Goal: Obtain resource: Download file/media

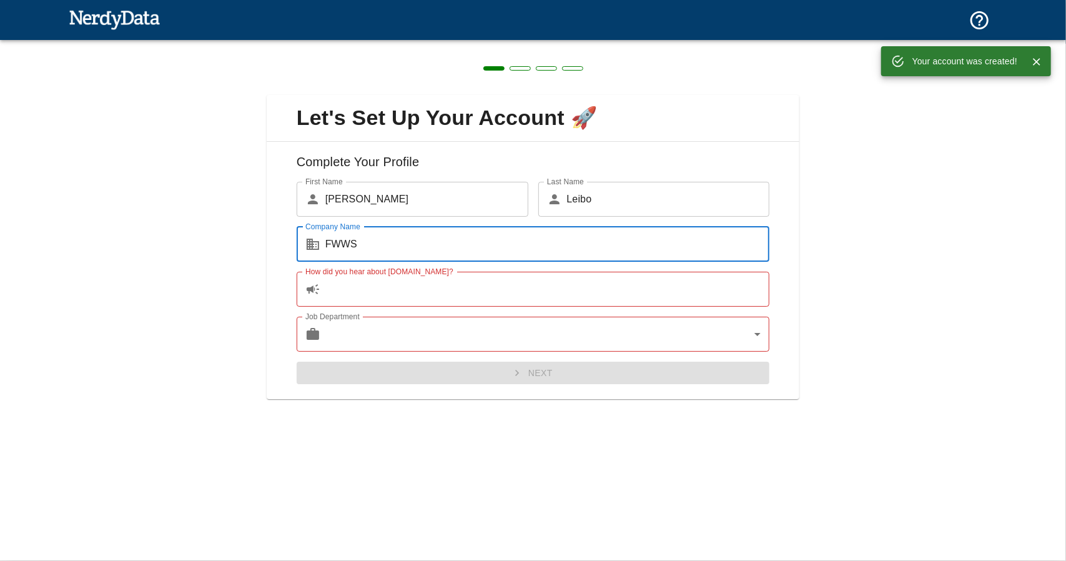
type input "FWWS"
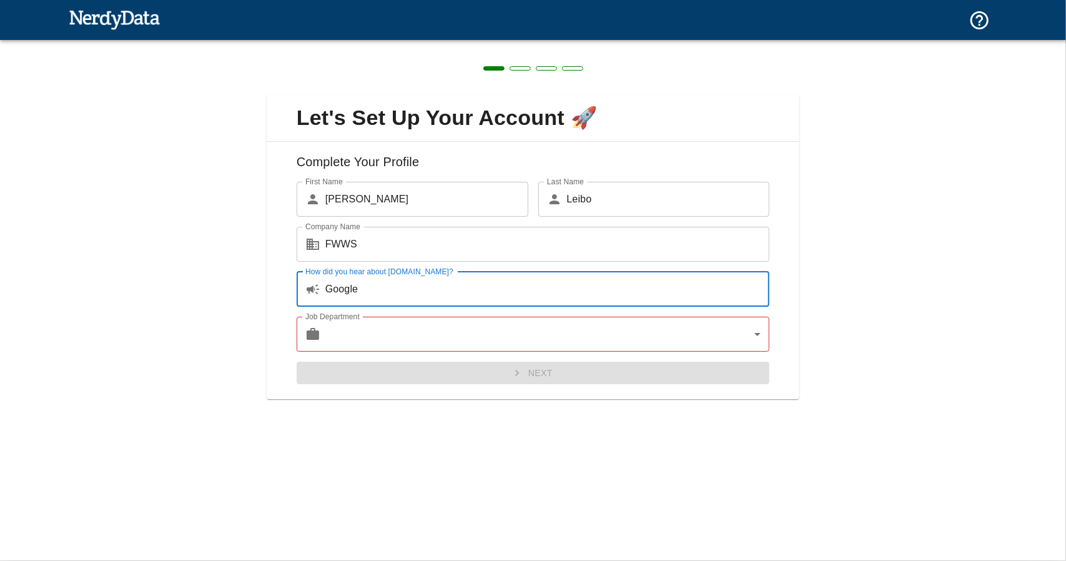
type input "Google"
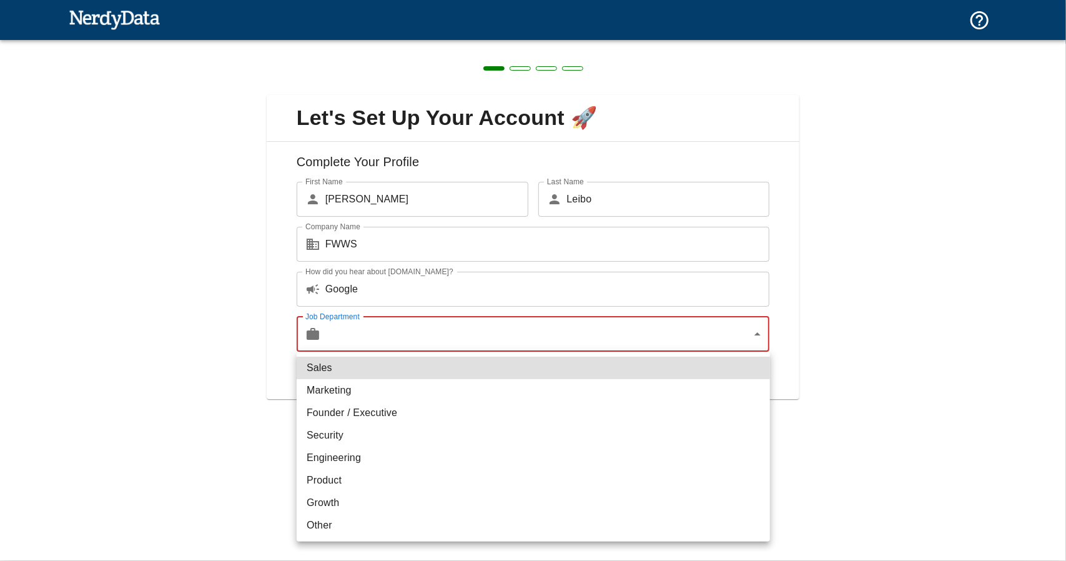
click at [538, 44] on body "Technologies Domains Pricing Products Create a Report Create a list of websites…" at bounding box center [533, 22] width 1066 height 44
click at [488, 395] on li "Marketing" at bounding box center [533, 390] width 473 height 22
type input "marketing"
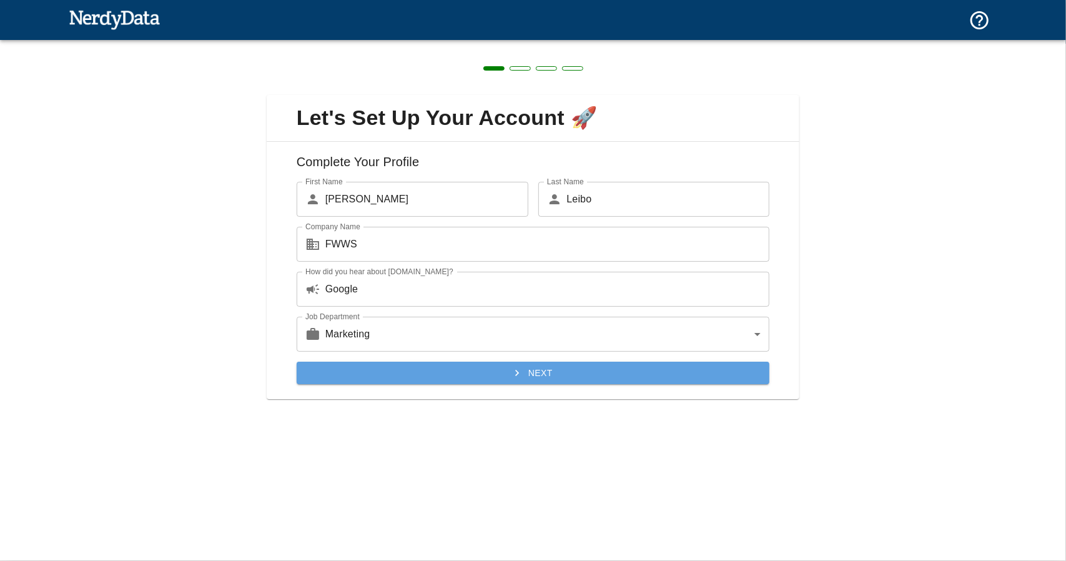
click at [504, 374] on button "Next" at bounding box center [533, 372] width 473 height 23
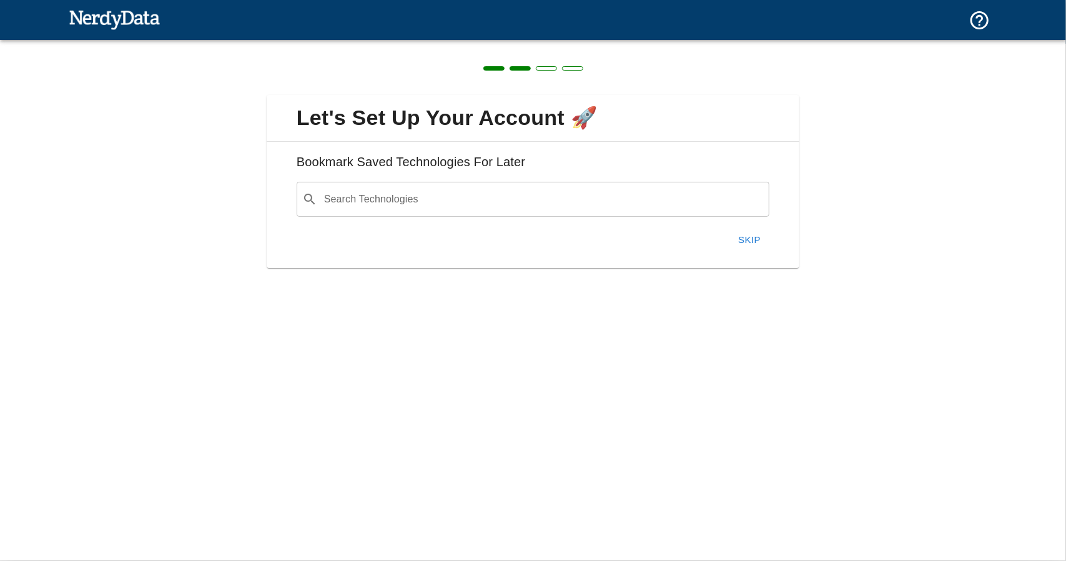
click at [484, 219] on div "Skip" at bounding box center [528, 235] width 483 height 36
click at [492, 207] on input "Search Technologies" at bounding box center [543, 199] width 442 height 24
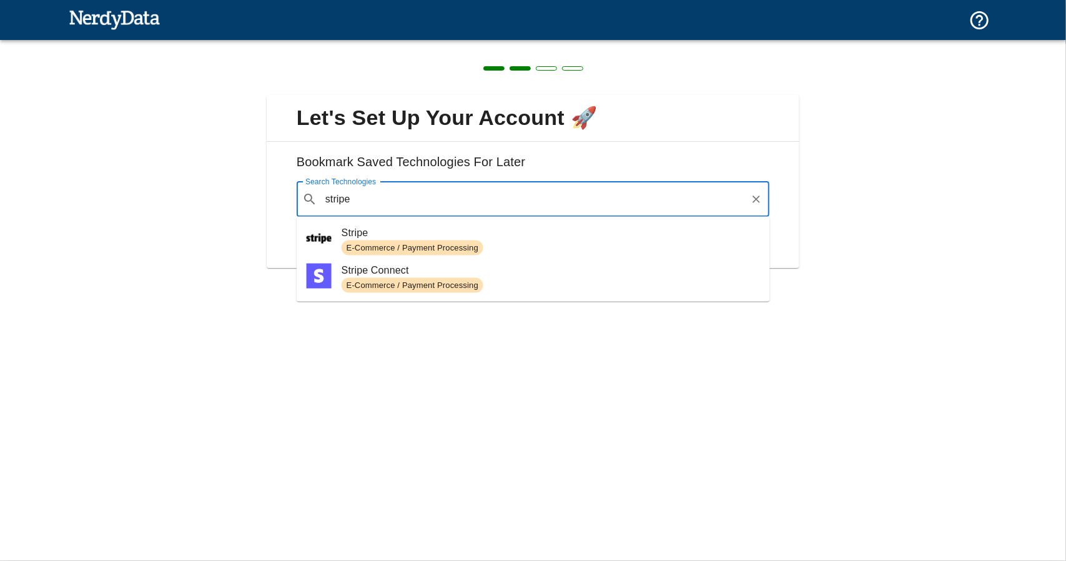
click at [428, 242] on span "E-Commerce / Payment Processing" at bounding box center [412, 248] width 142 height 12
type input "stripe"
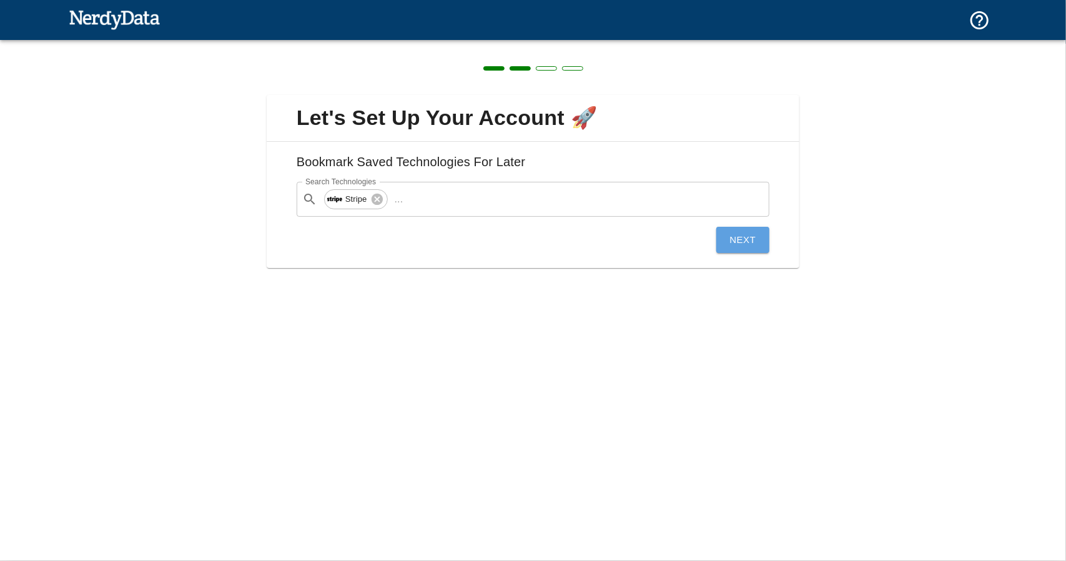
click at [747, 242] on button "Next" at bounding box center [743, 240] width 54 height 26
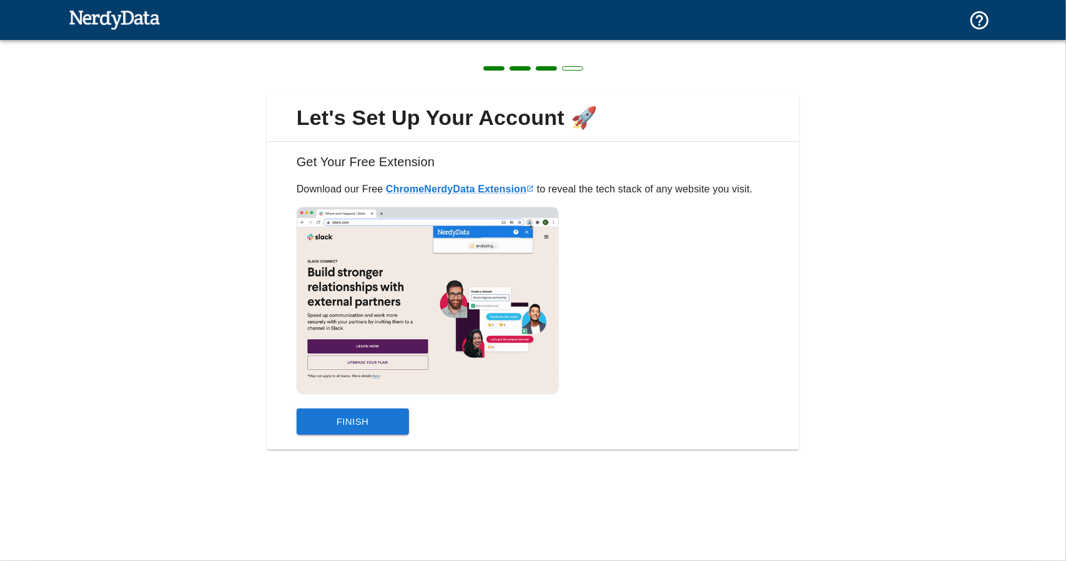
click at [391, 404] on div "Finish" at bounding box center [528, 416] width 483 height 36
click at [395, 414] on button "Finish" at bounding box center [353, 421] width 112 height 26
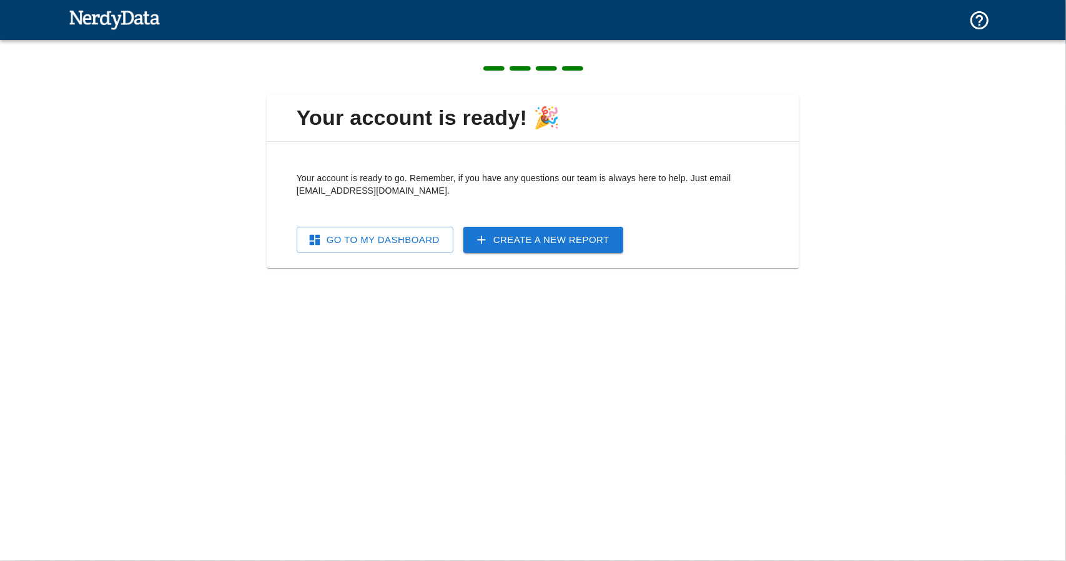
click at [490, 230] on link "Create a New Report" at bounding box center [543, 240] width 160 height 26
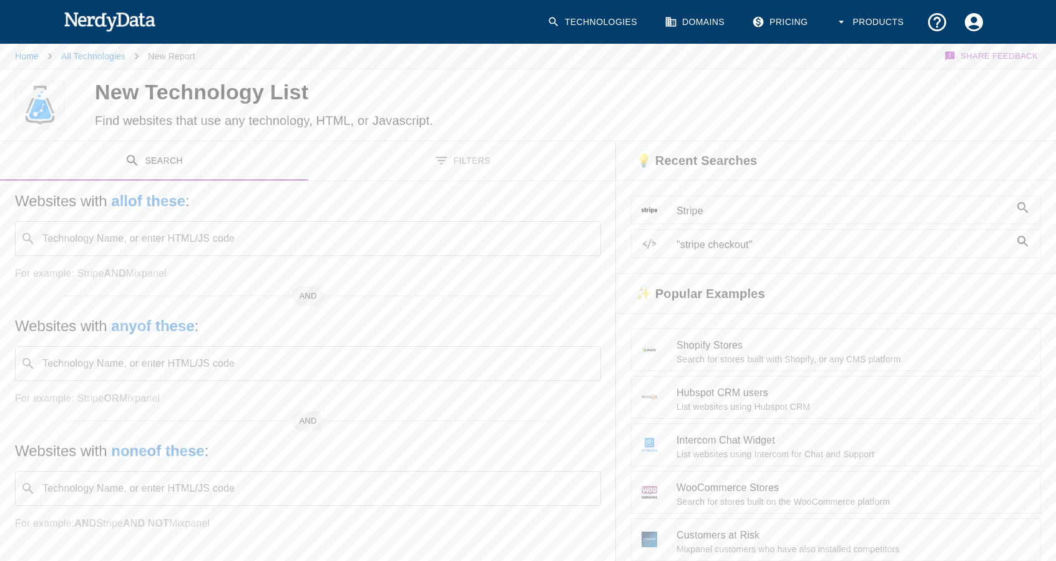
click at [280, 240] on input "Technology Name, or enter HTML/JS code" at bounding box center [318, 239] width 555 height 24
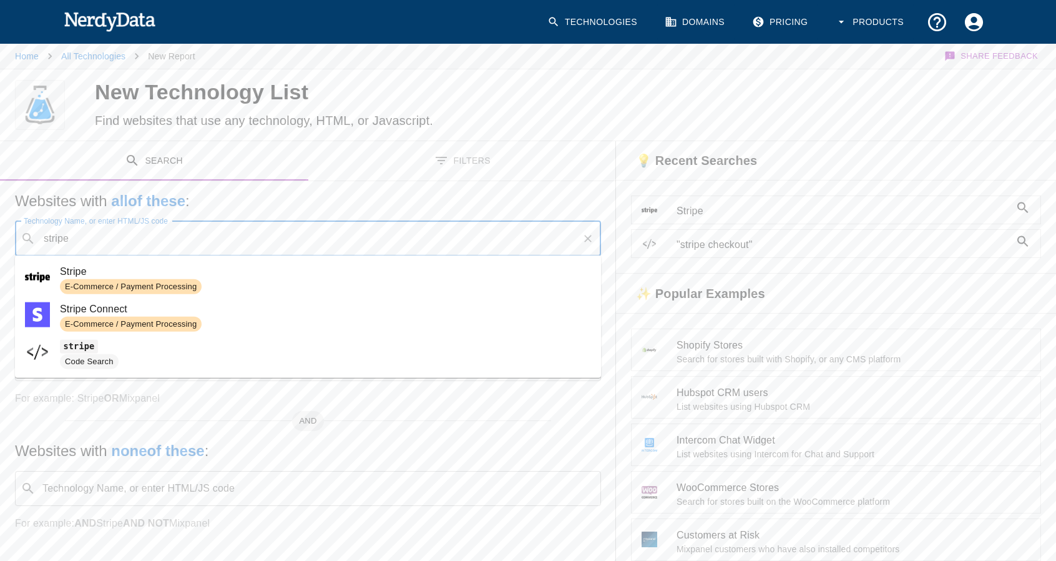
click at [212, 284] on span "E-Commerce / Payment Processing" at bounding box center [325, 286] width 531 height 15
type input "stripe"
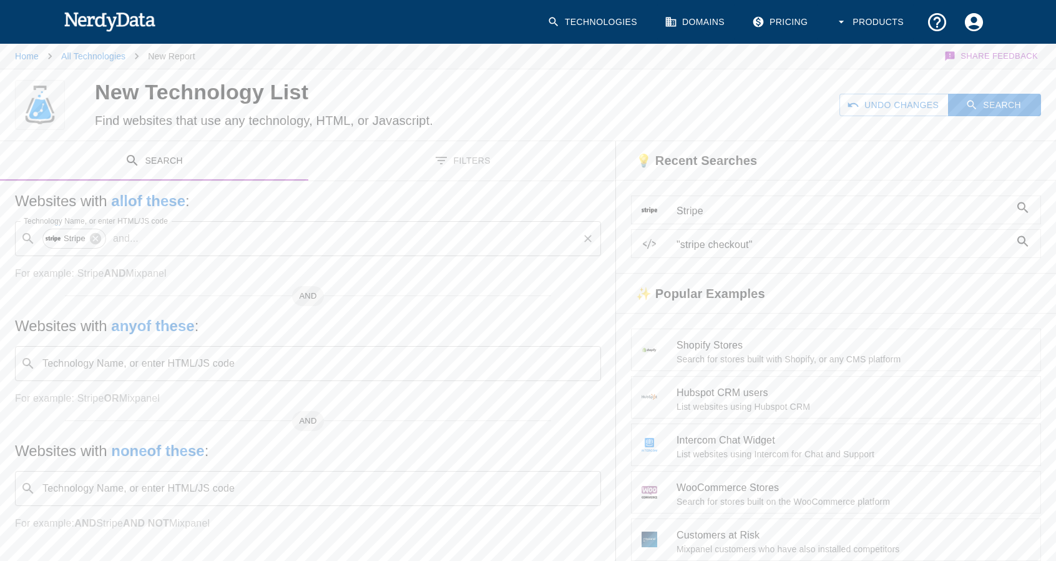
click at [352, 222] on div "​ Stripe and ... Technology Name, or enter HTML/JS code" at bounding box center [308, 238] width 586 height 35
type input "s"
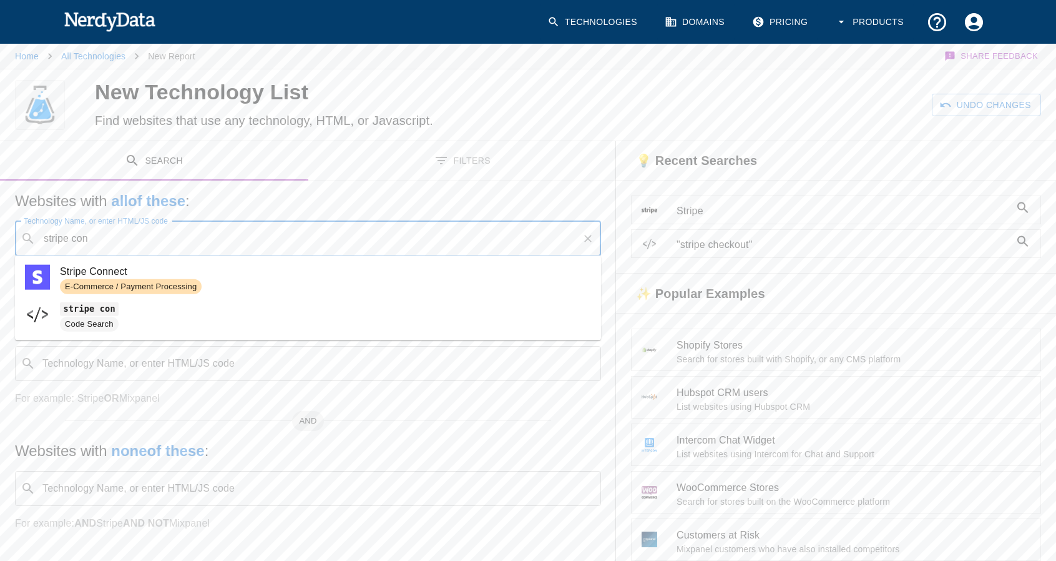
click at [108, 273] on span "Stripe Connect" at bounding box center [325, 271] width 531 height 15
type input "stripe con"
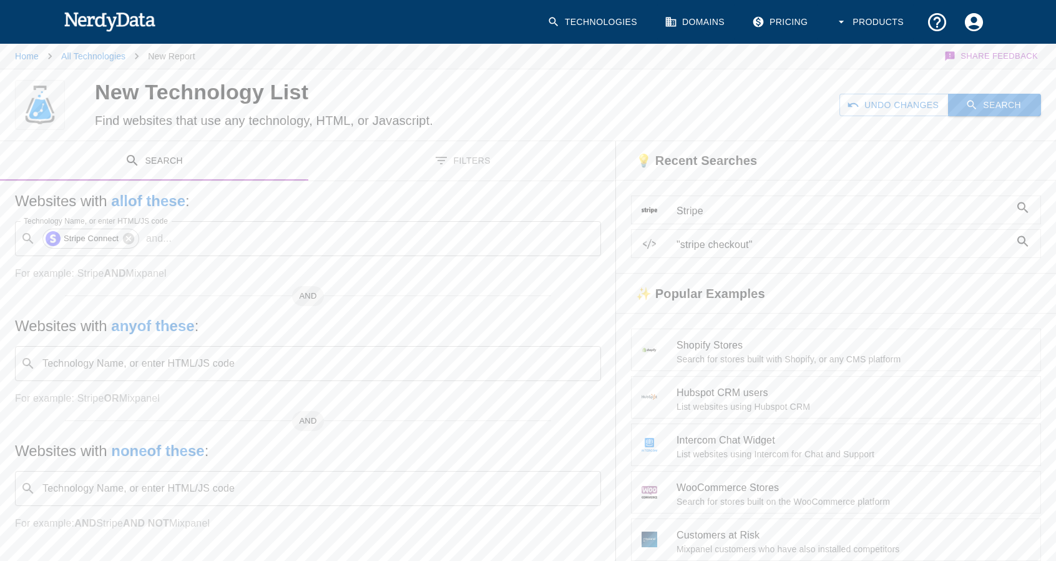
click at [988, 101] on button "Search" at bounding box center [994, 105] width 93 height 23
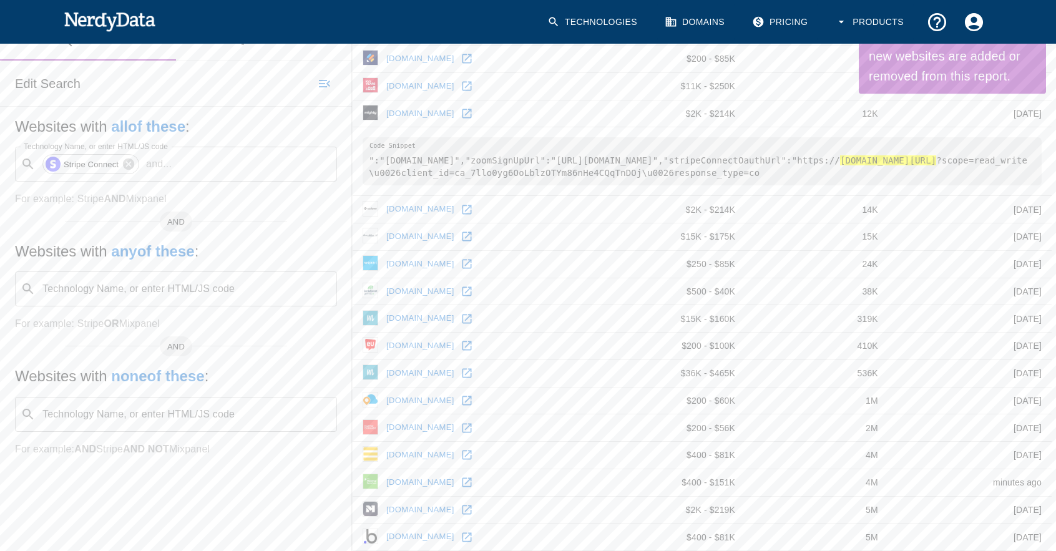
scroll to position [168, 0]
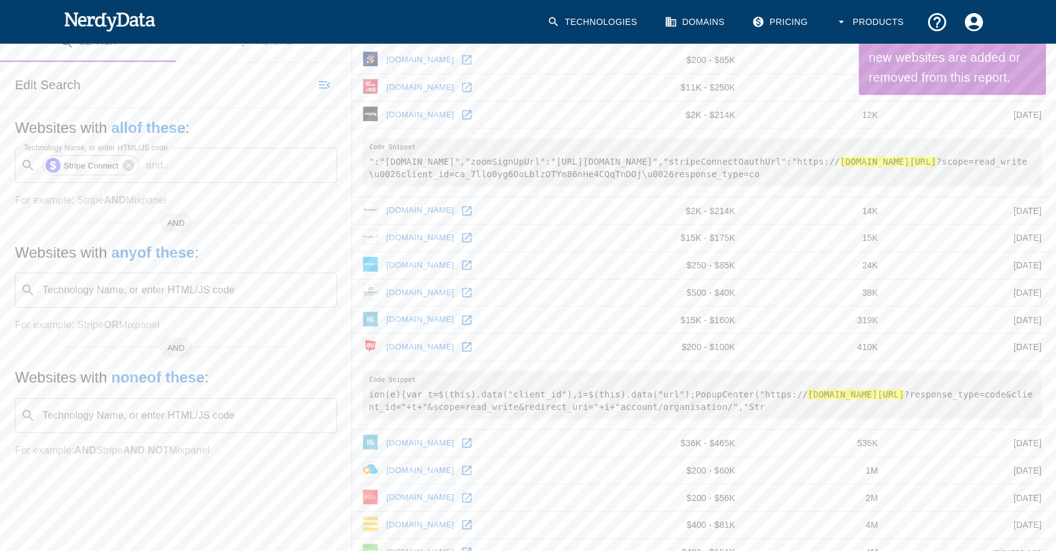
click at [208, 288] on input "Technology Name, or enter HTML/JS code" at bounding box center [186, 290] width 291 height 24
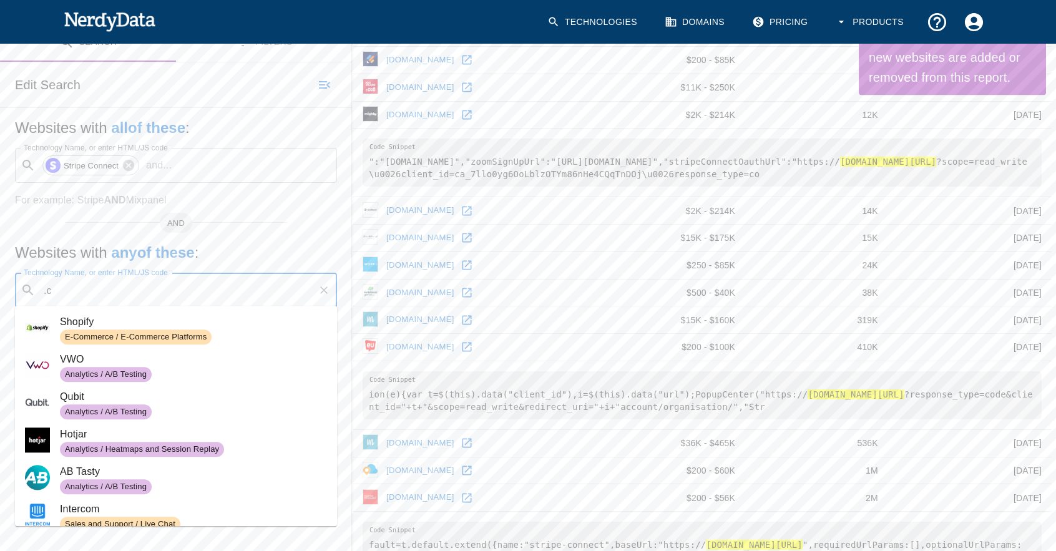
type input "."
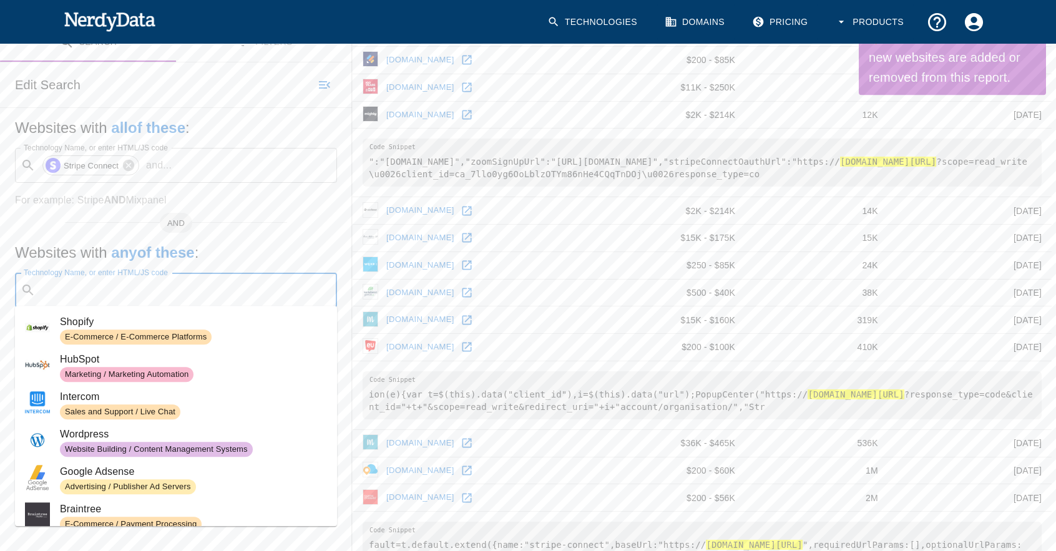
click at [265, 223] on div "AND" at bounding box center [176, 218] width 222 height 10
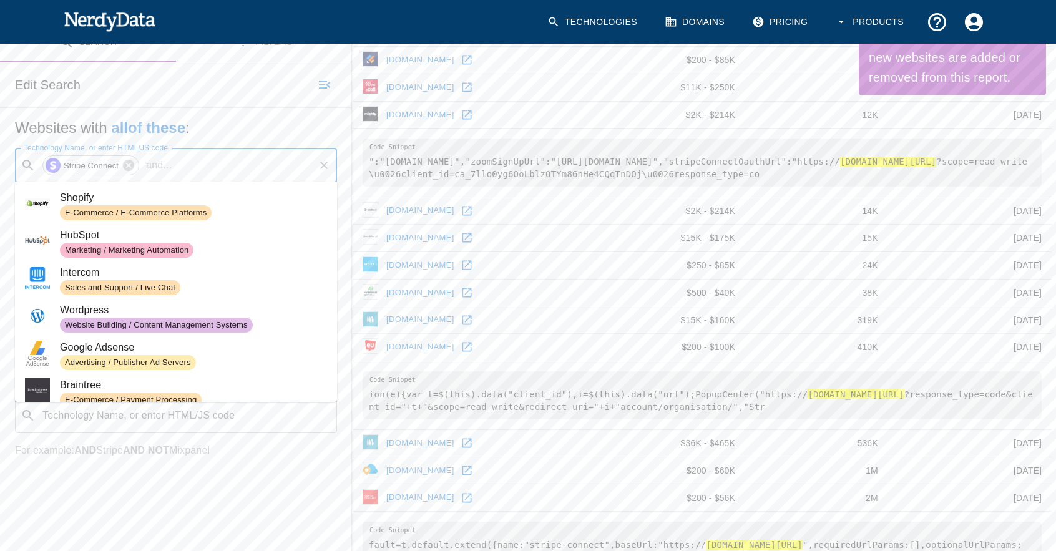
click at [246, 160] on input "Technology Name, or enter HTML/JS code" at bounding box center [245, 166] width 136 height 24
click at [248, 162] on input "Technology Name, or enter HTML/JS code" at bounding box center [245, 166] width 136 height 24
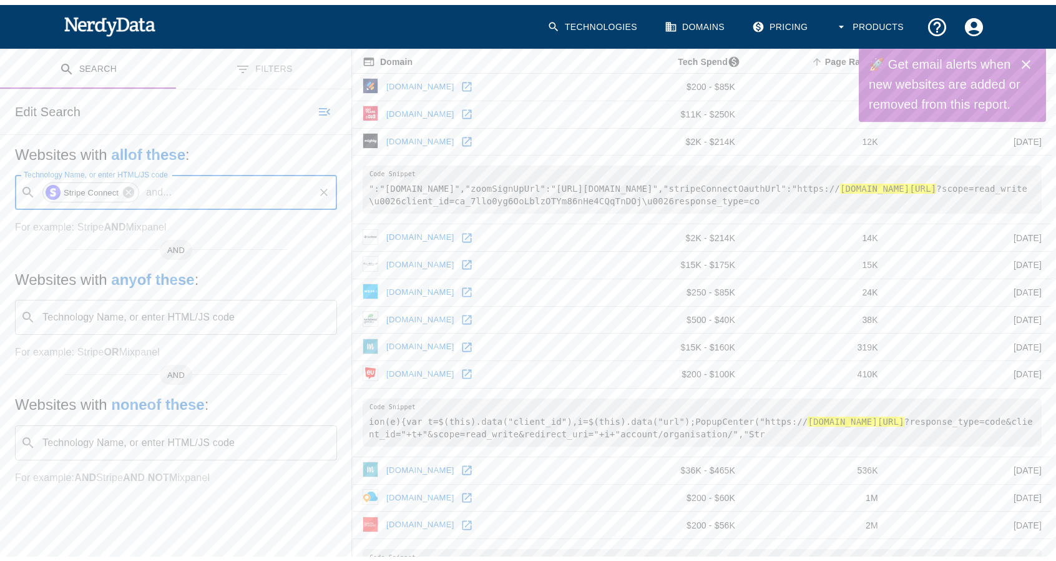
scroll to position [0, 0]
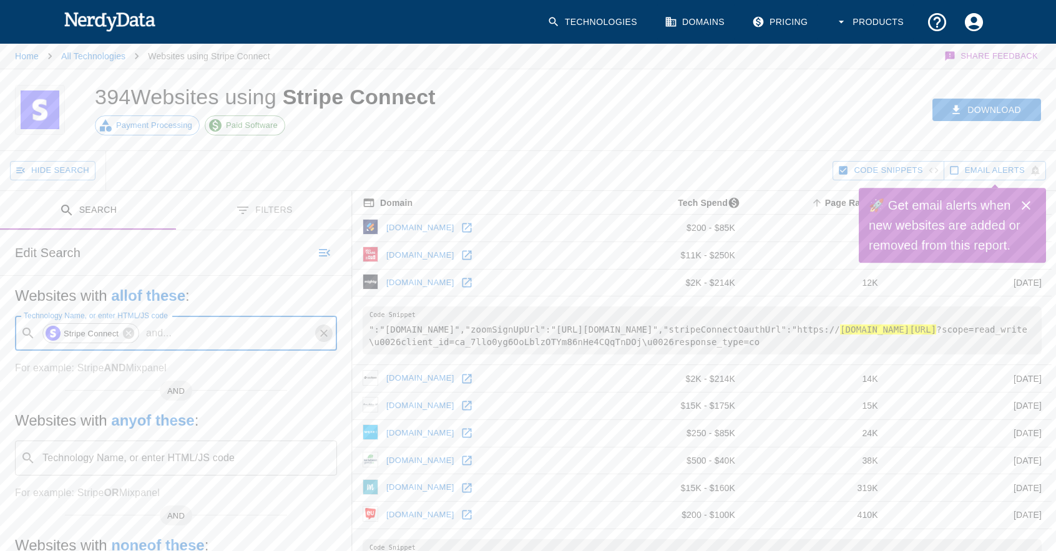
click at [324, 333] on icon "Clear" at bounding box center [324, 333] width 12 height 12
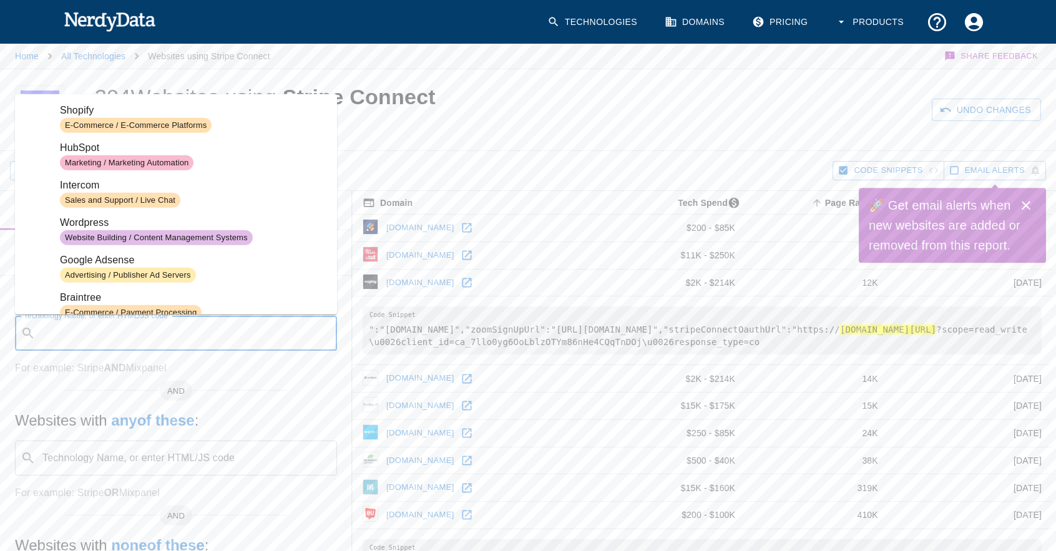
click at [237, 344] on div "​ Technology Name, or enter HTML/JS code" at bounding box center [176, 333] width 322 height 35
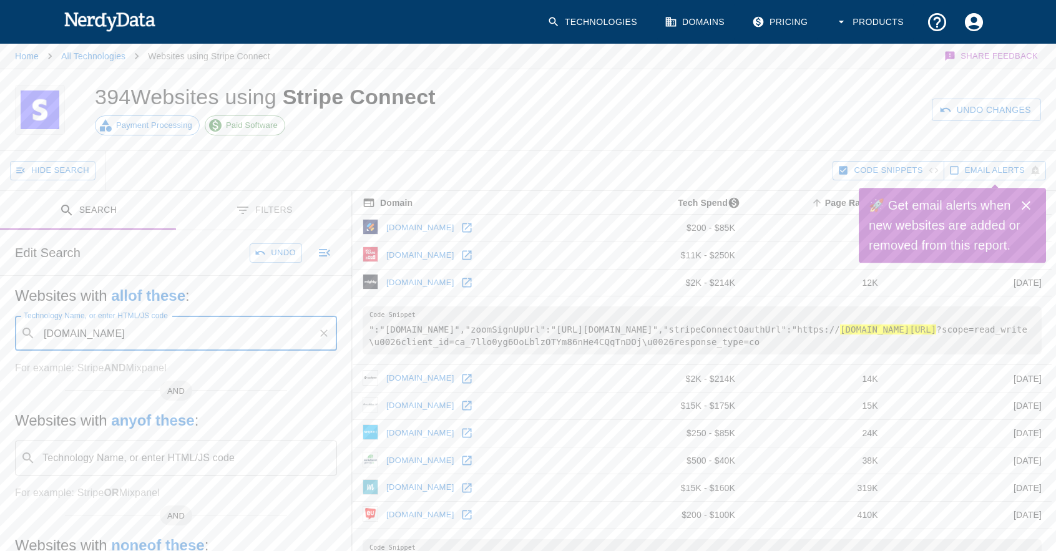
type input "[DOMAIN_NAME]"
click at [1001, 97] on div "Undo Changes Search" at bounding box center [812, 109] width 488 height 81
click at [999, 112] on button "Search" at bounding box center [994, 110] width 93 height 23
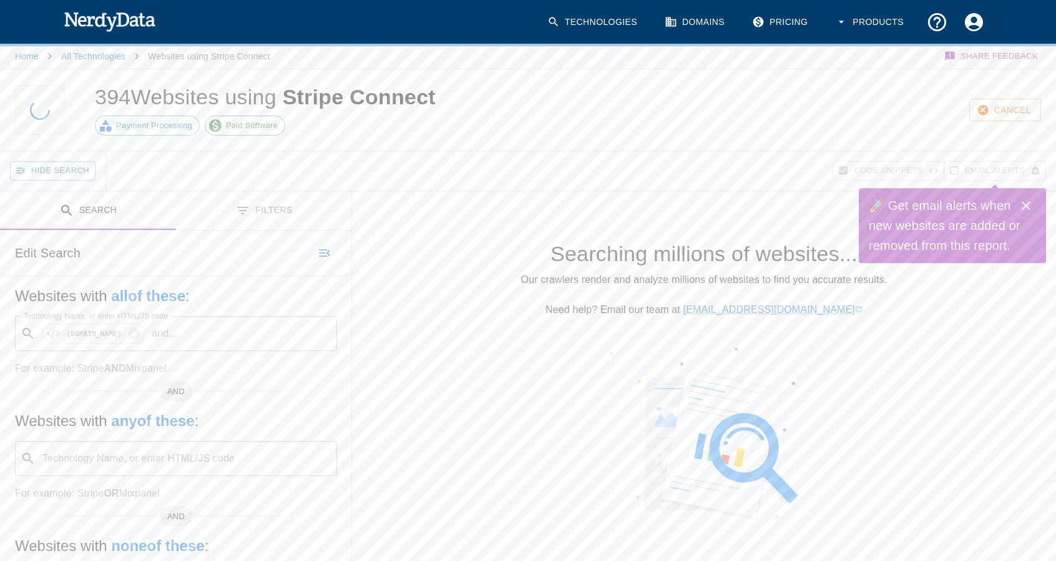
click at [1030, 205] on icon "Close" at bounding box center [1026, 205] width 15 height 15
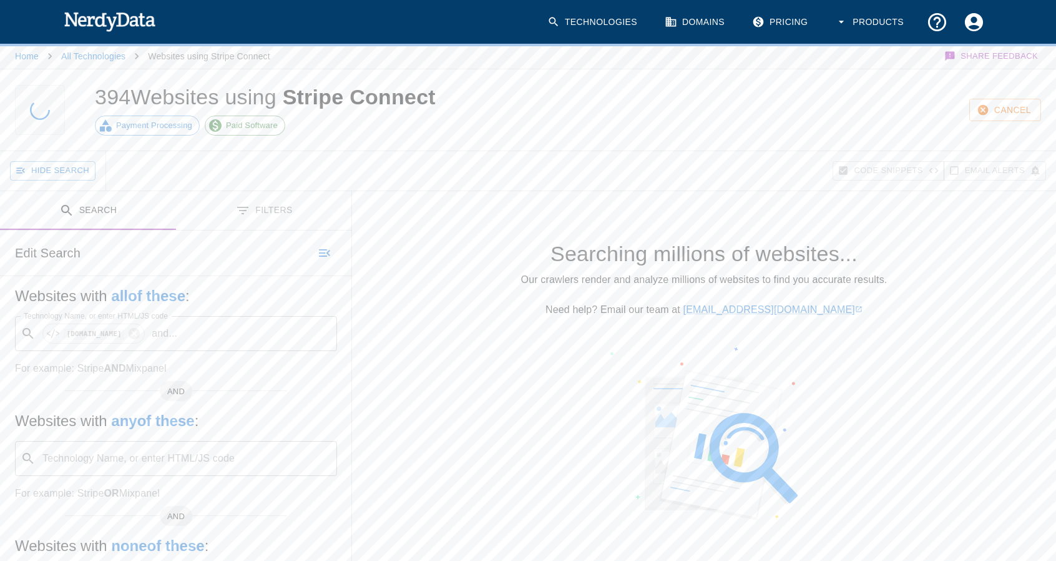
scroll to position [200, 0]
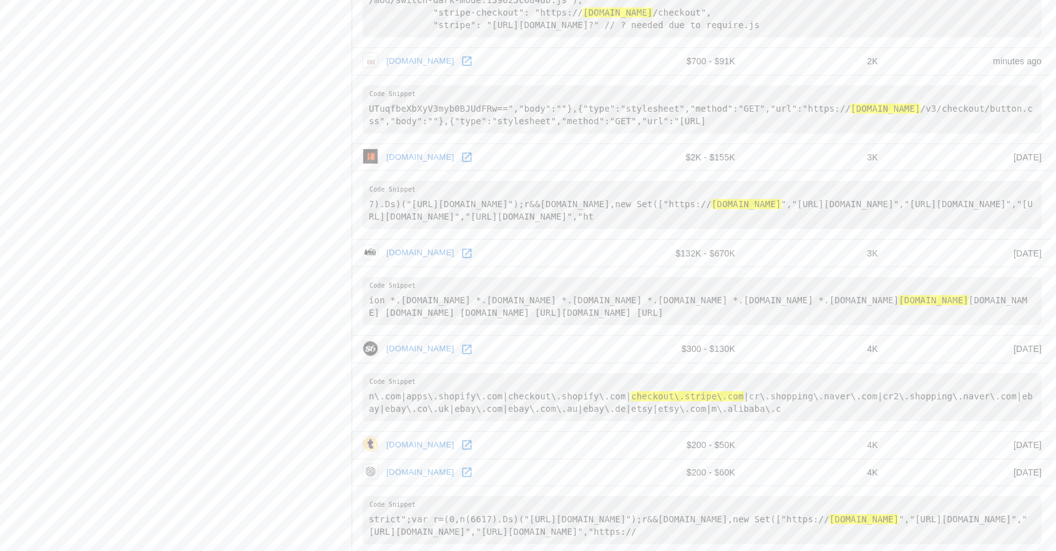
scroll to position [1698, 0]
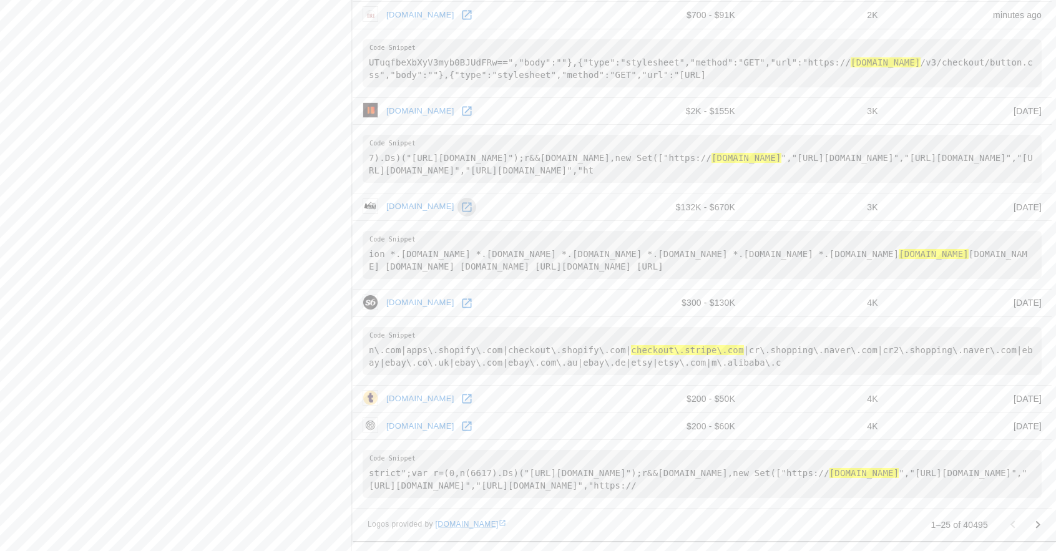
click at [461, 208] on icon at bounding box center [467, 207] width 12 height 12
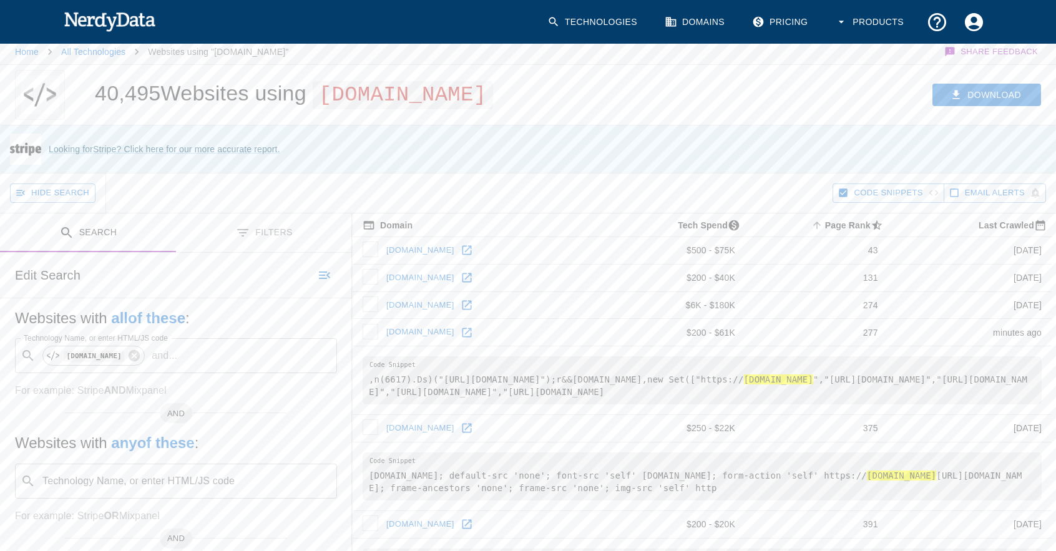
scroll to position [4, 1]
click at [1000, 107] on button "Download" at bounding box center [986, 95] width 109 height 23
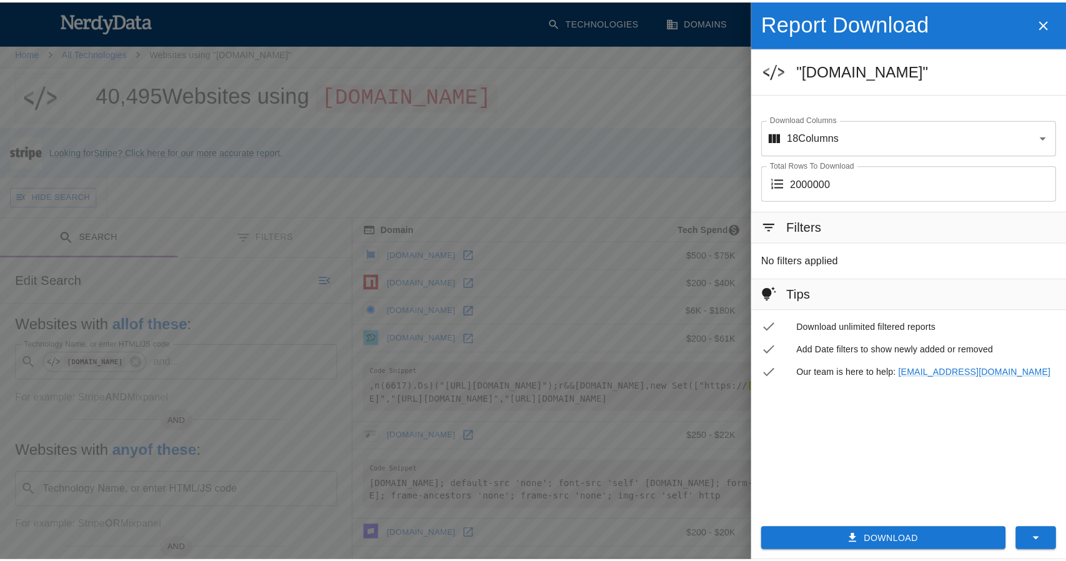
scroll to position [4, 0]
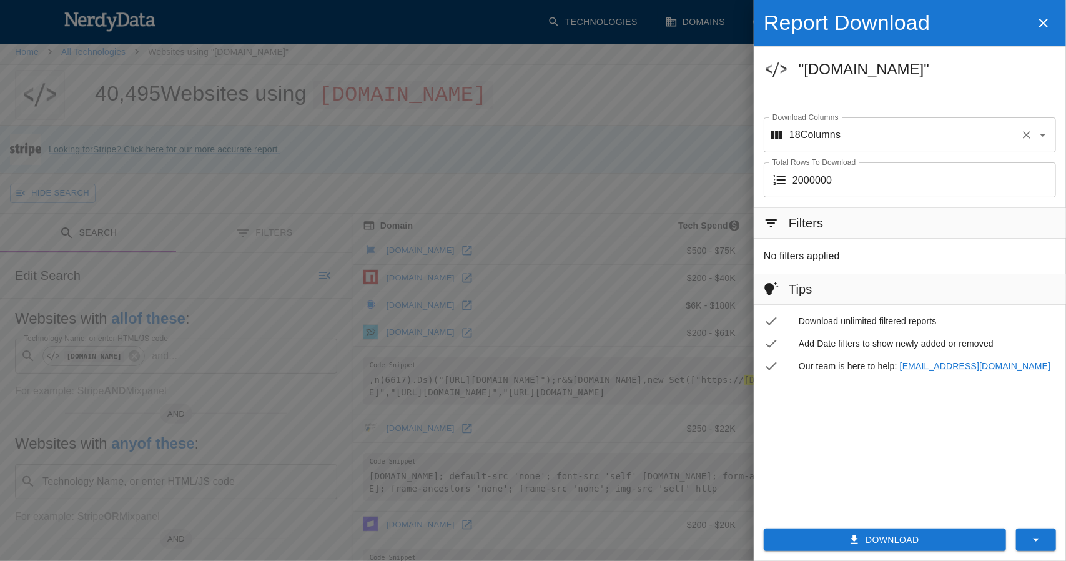
click at [990, 134] on input "Download Columns" at bounding box center [927, 135] width 175 height 24
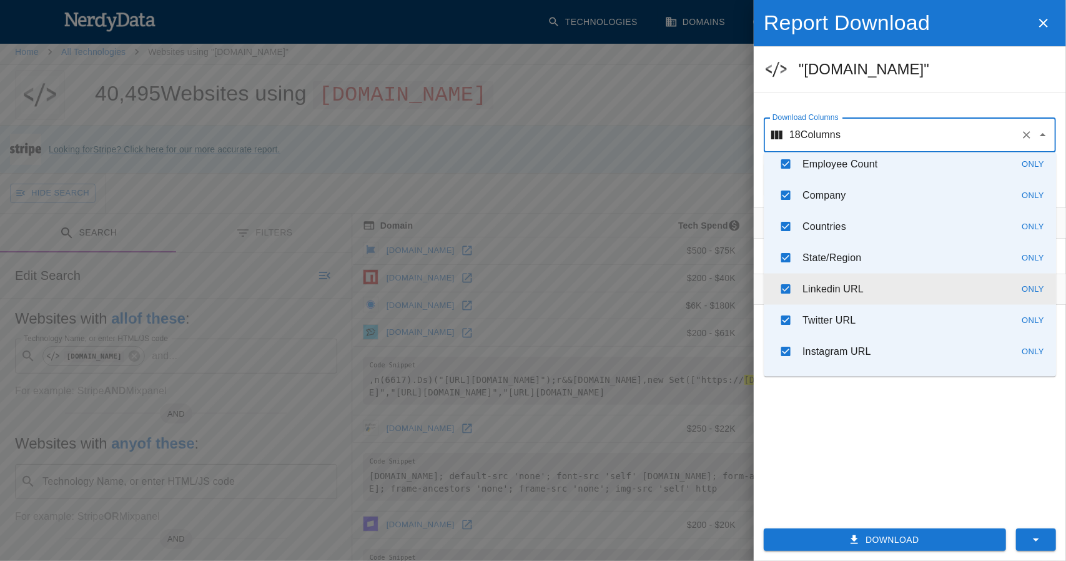
scroll to position [0, 0]
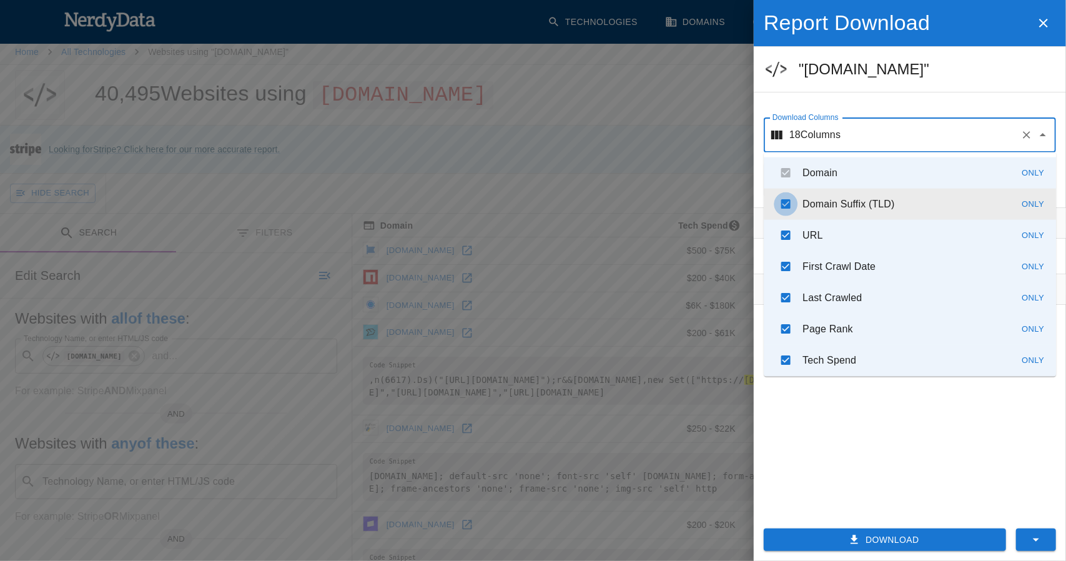
click at [785, 204] on input "checkbox" at bounding box center [785, 204] width 24 height 24
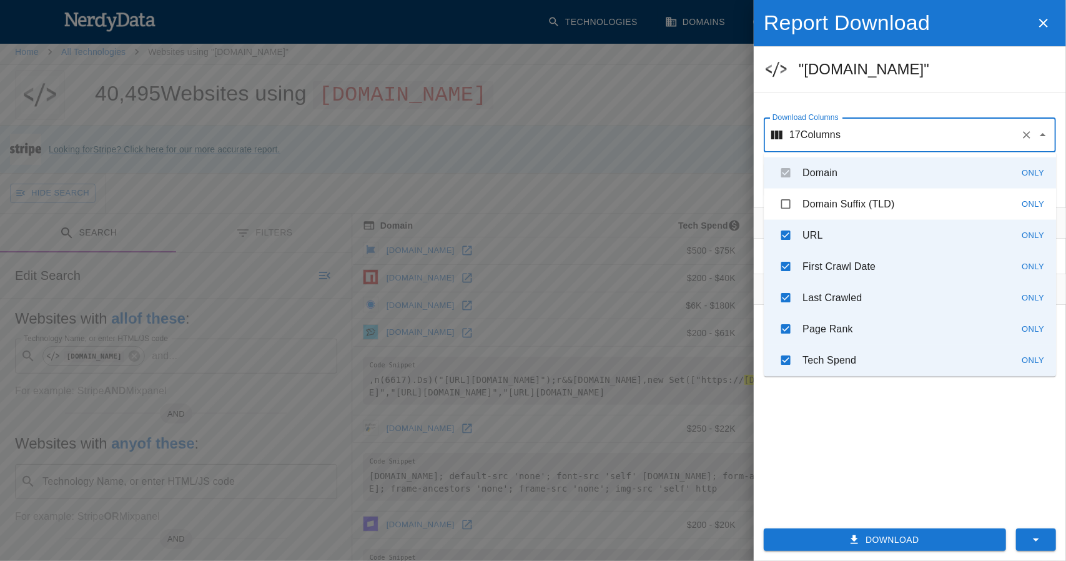
click at [785, 202] on input "checkbox" at bounding box center [785, 204] width 24 height 24
checkbox input "true"
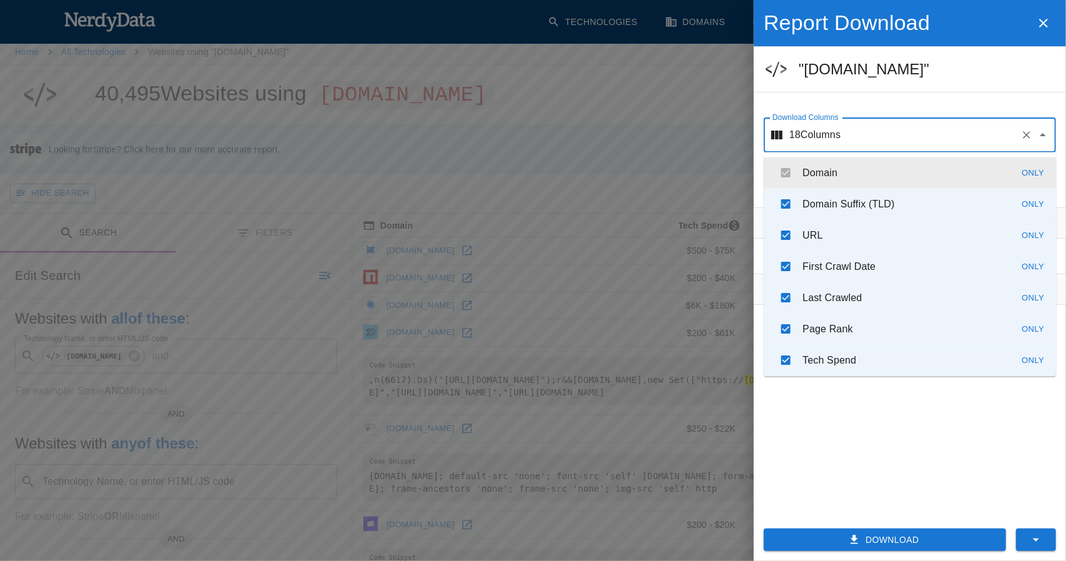
click at [785, 177] on li "Domain Only" at bounding box center [909, 172] width 292 height 31
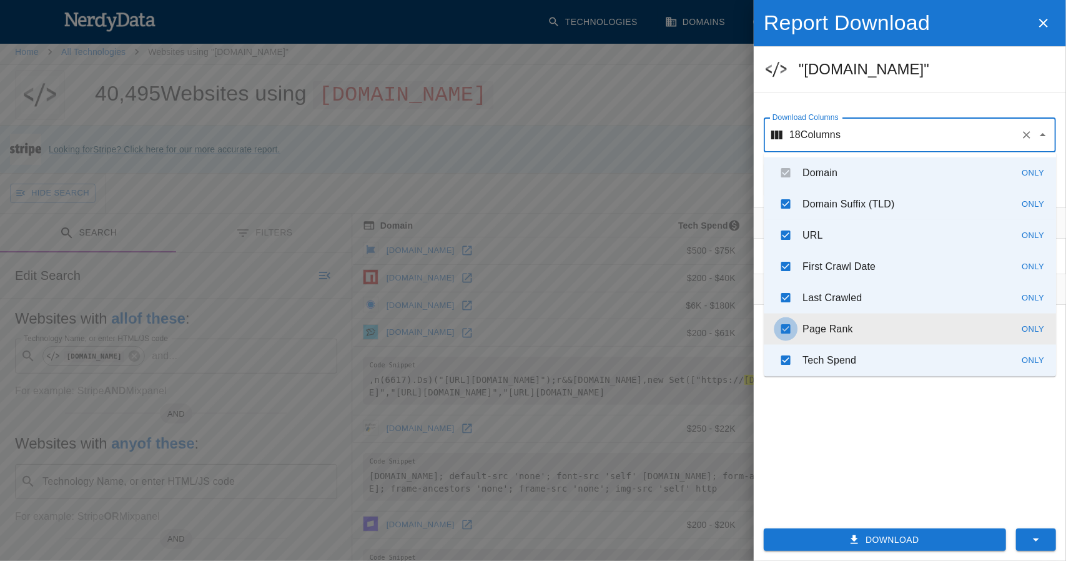
click at [787, 332] on input "checkbox" at bounding box center [785, 329] width 24 height 24
checkbox input "false"
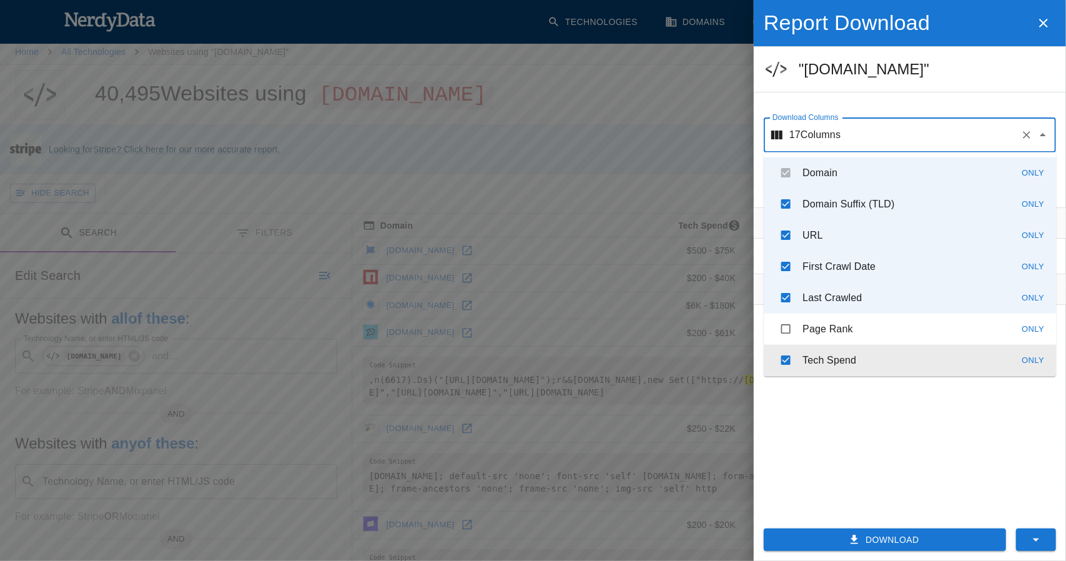
click at [785, 353] on input "checkbox" at bounding box center [785, 360] width 24 height 24
checkbox input "false"
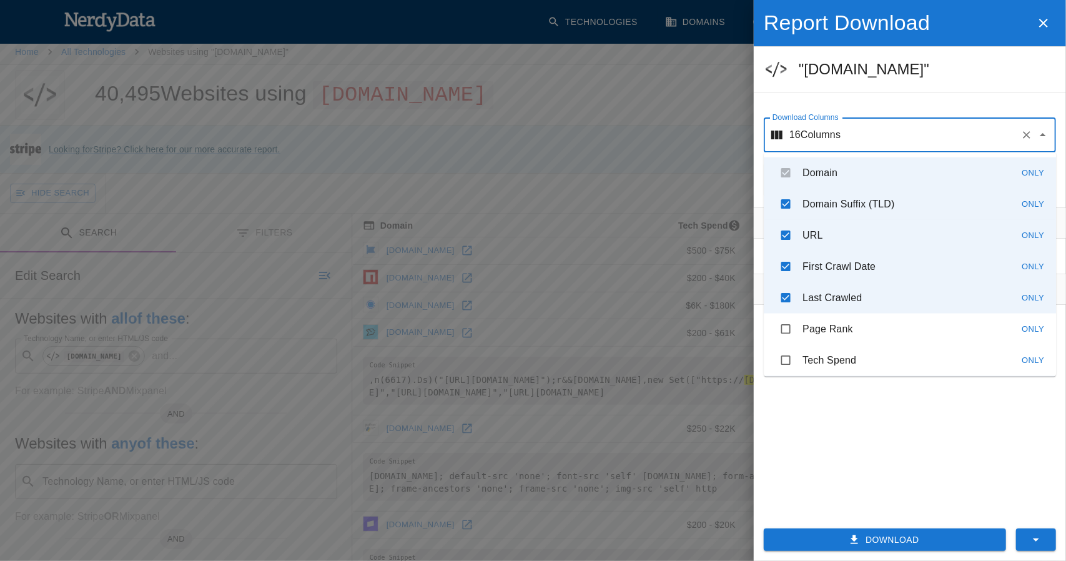
scroll to position [62, 0]
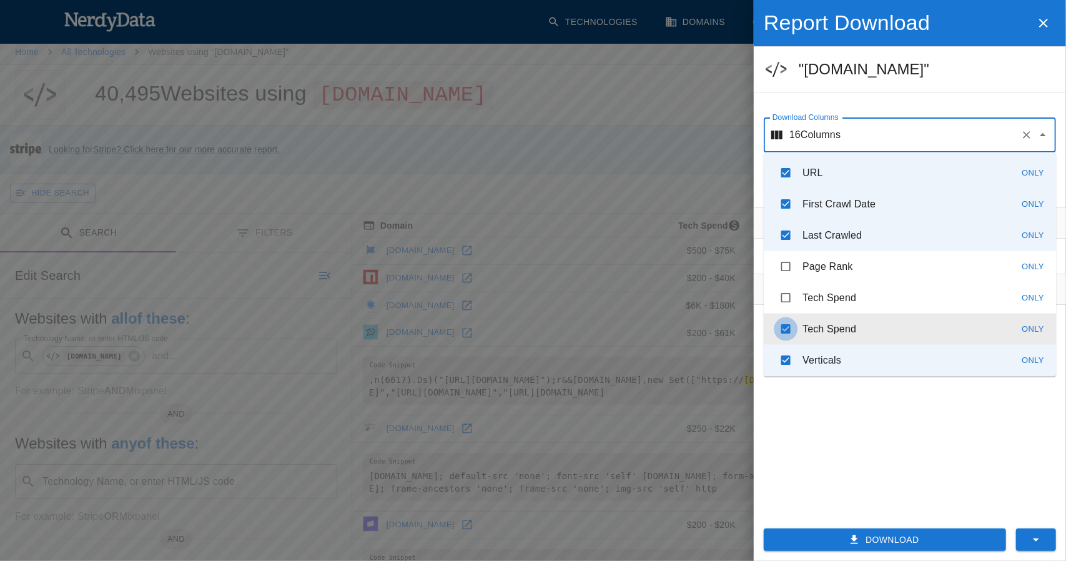
click at [779, 333] on input "checkbox" at bounding box center [785, 329] width 24 height 24
checkbox input "false"
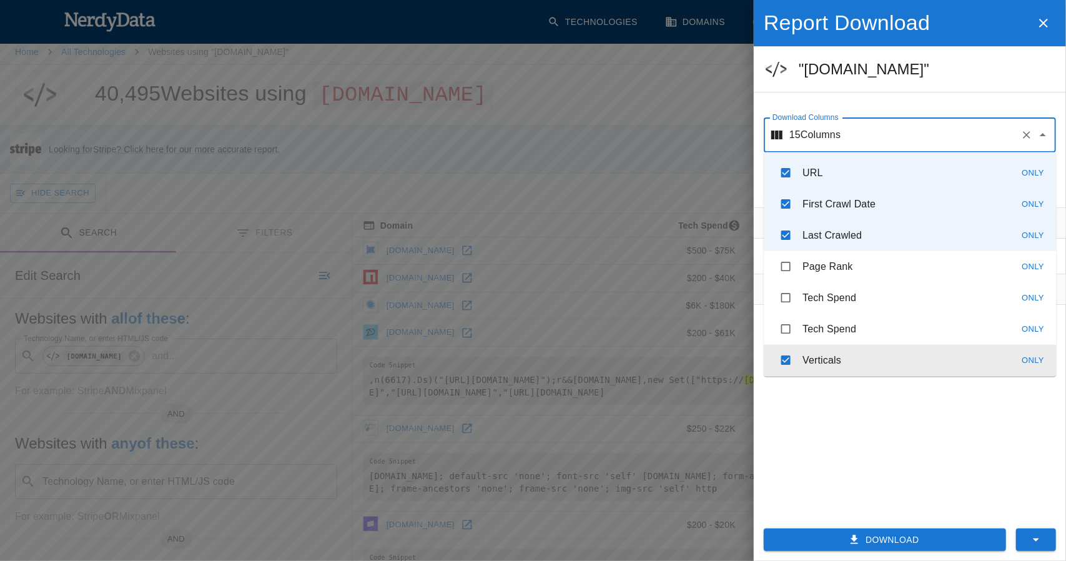
click at [779, 357] on input "checkbox" at bounding box center [785, 360] width 24 height 24
checkbox input "false"
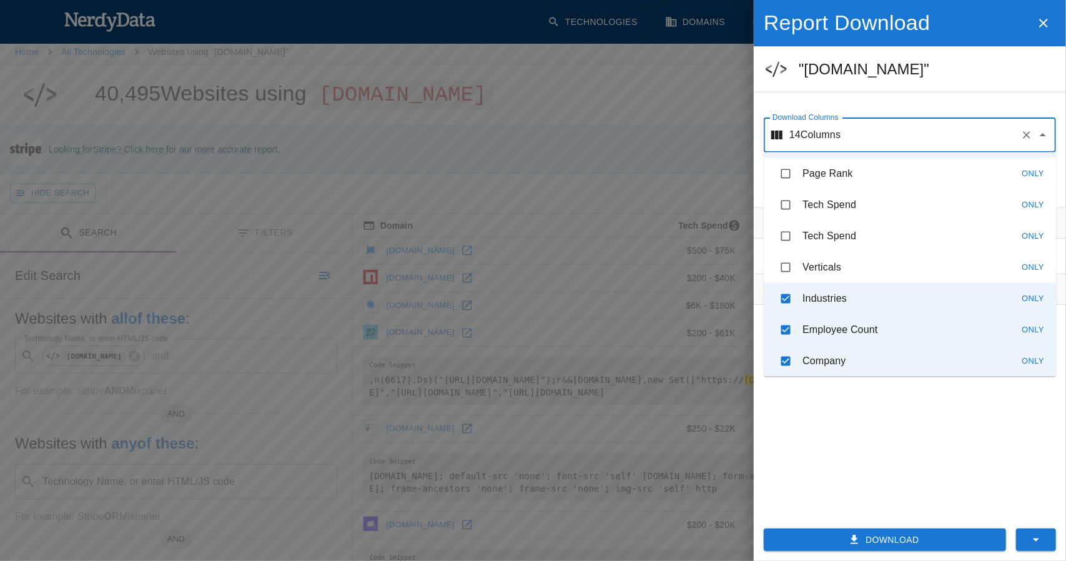
scroll to position [157, 0]
click at [783, 295] on input "checkbox" at bounding box center [785, 297] width 24 height 24
checkbox input "false"
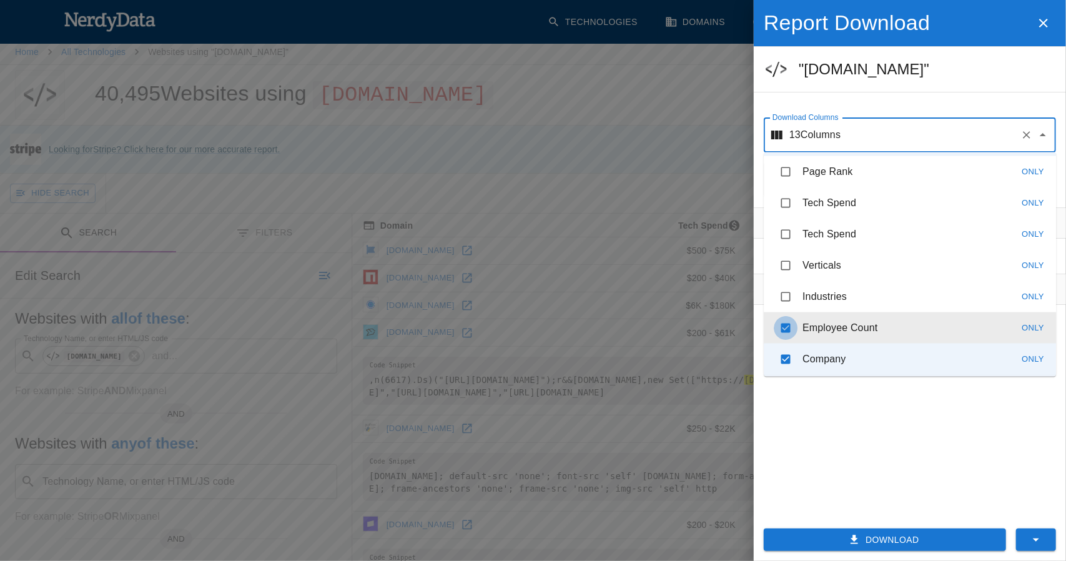
click at [784, 328] on input "checkbox" at bounding box center [785, 328] width 24 height 24
checkbox input "false"
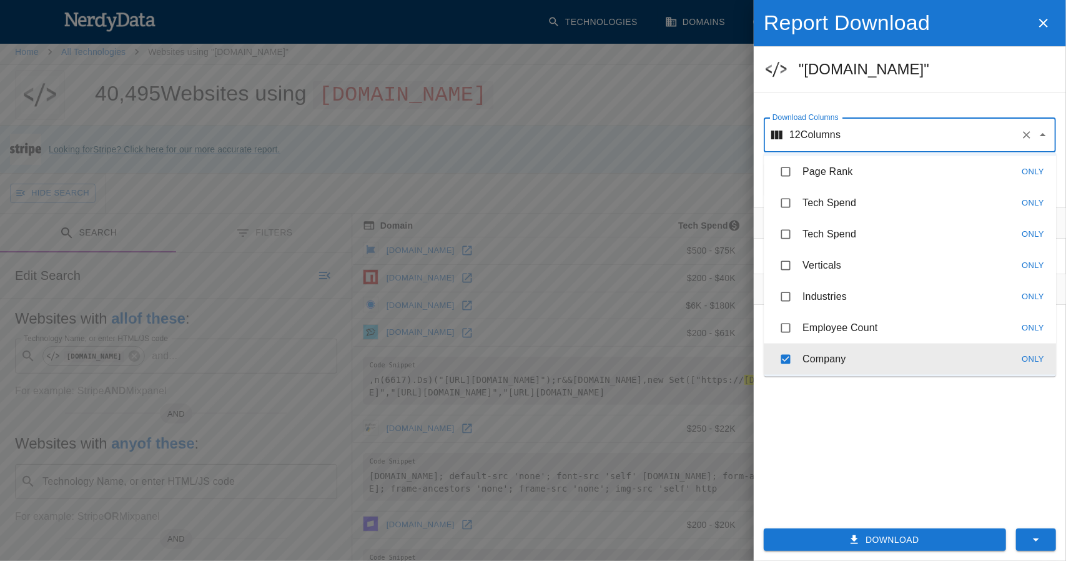
click at [783, 354] on input "checkbox" at bounding box center [785, 359] width 24 height 24
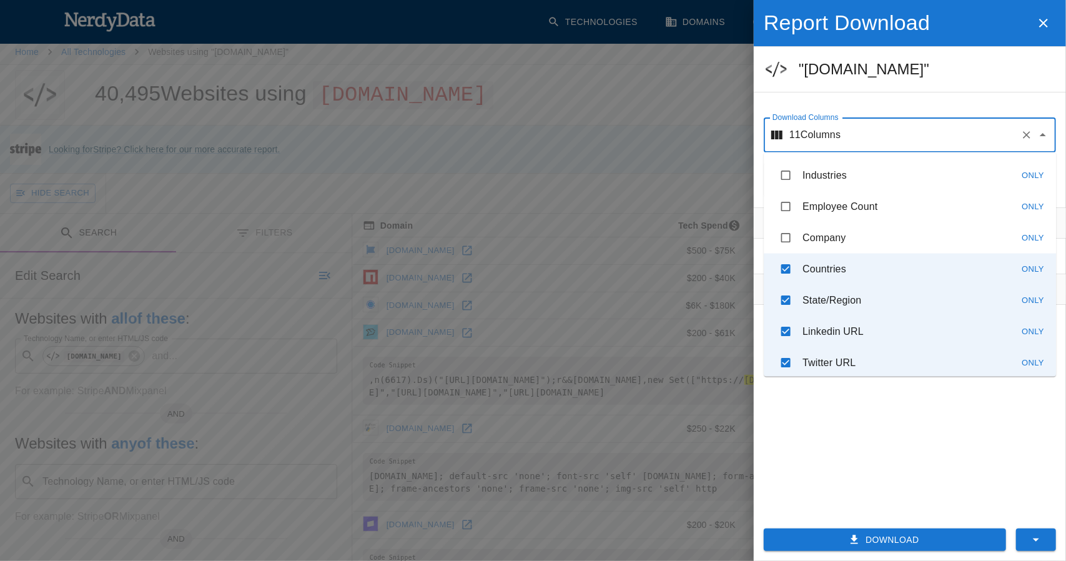
scroll to position [279, 0]
click at [776, 240] on input "checkbox" at bounding box center [785, 237] width 24 height 24
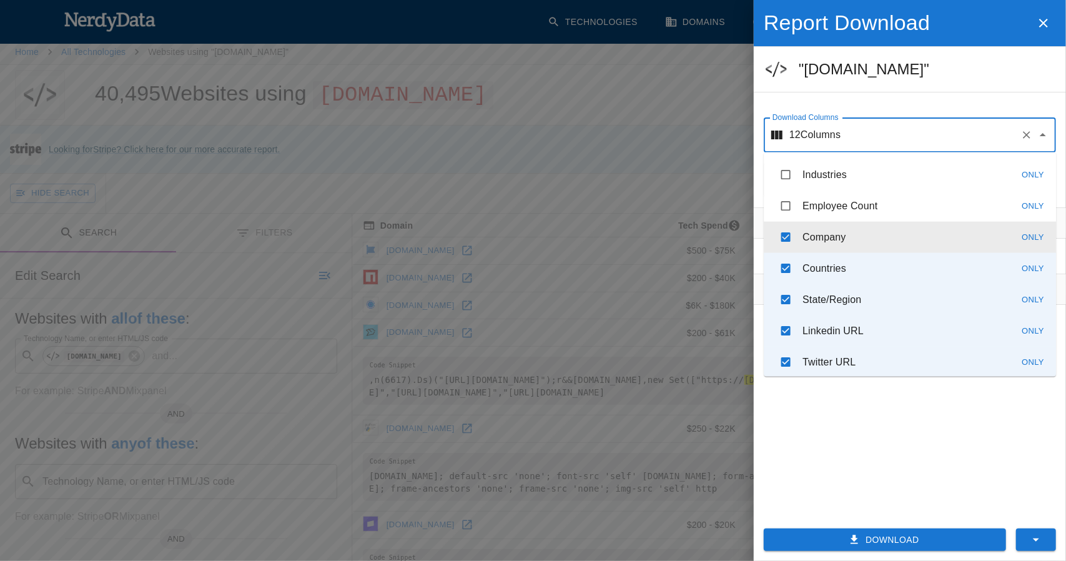
click at [776, 240] on input "checkbox" at bounding box center [785, 237] width 24 height 24
checkbox input "false"
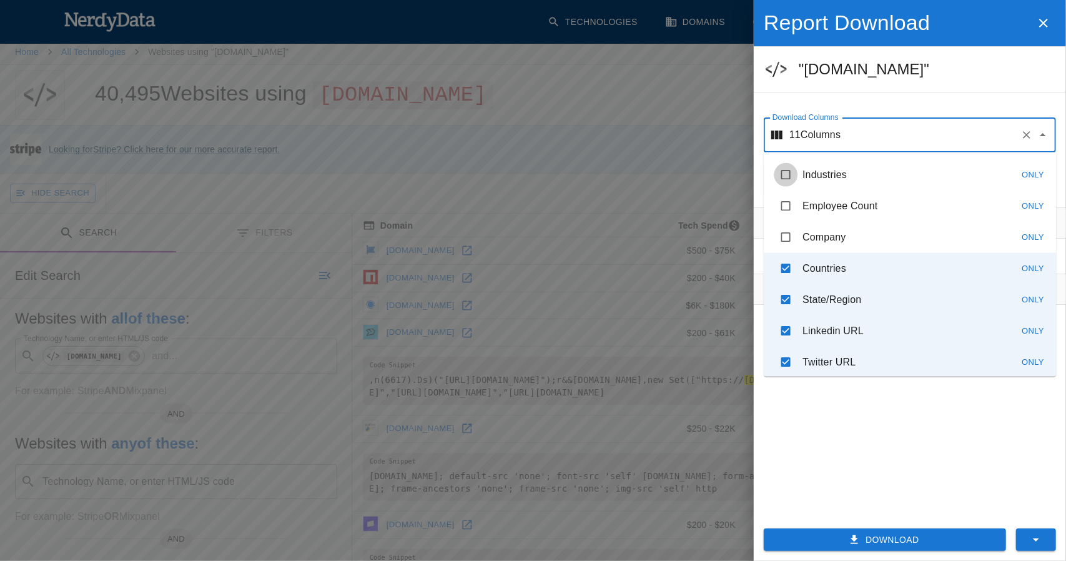
click at [784, 174] on input "checkbox" at bounding box center [785, 175] width 24 height 24
checkbox input "true"
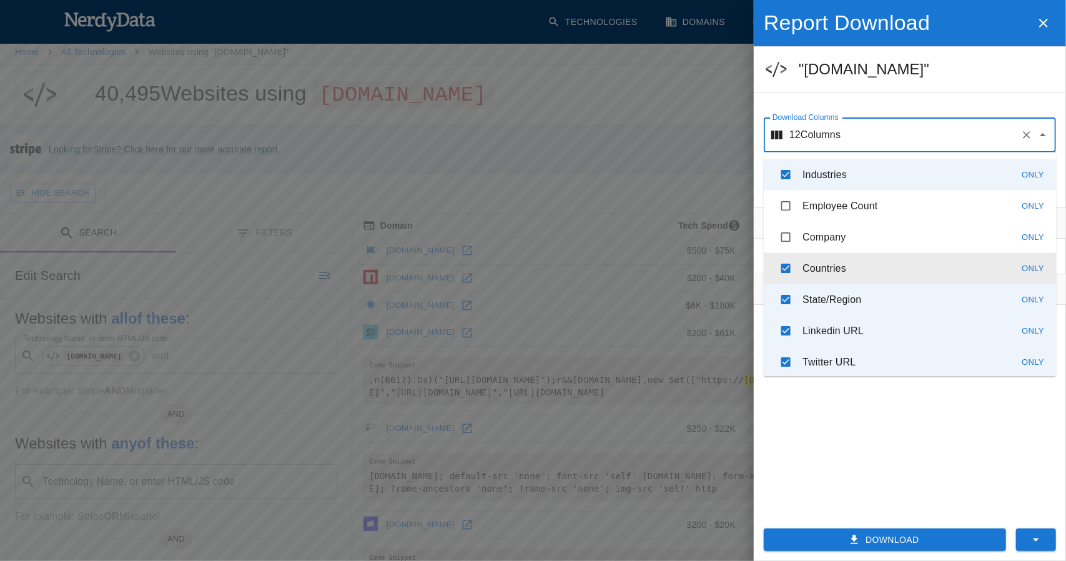
click at [778, 271] on input "checkbox" at bounding box center [785, 269] width 24 height 24
checkbox input "false"
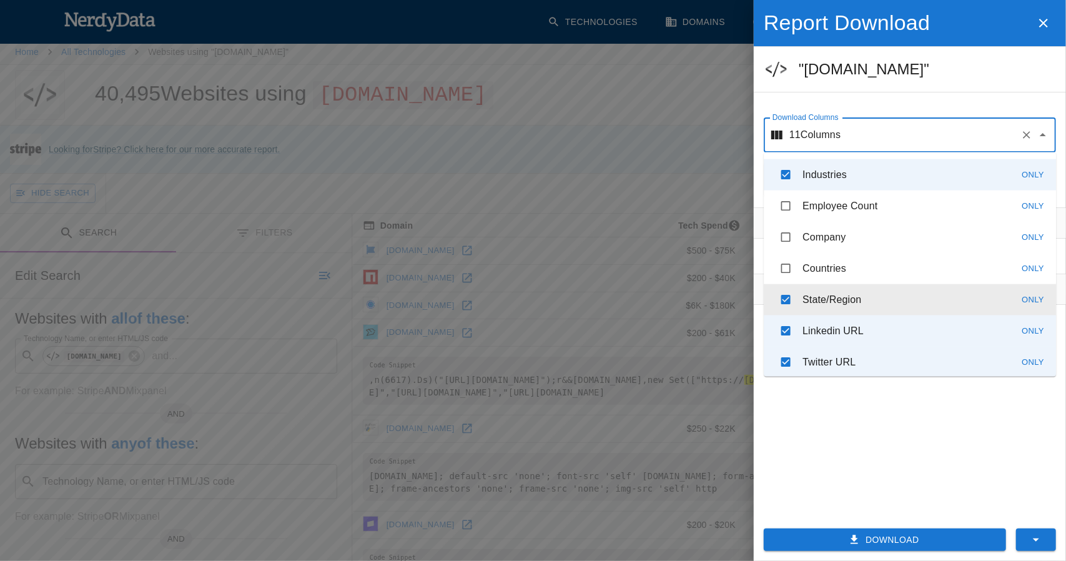
click at [778, 297] on input "checkbox" at bounding box center [785, 300] width 24 height 24
checkbox input "false"
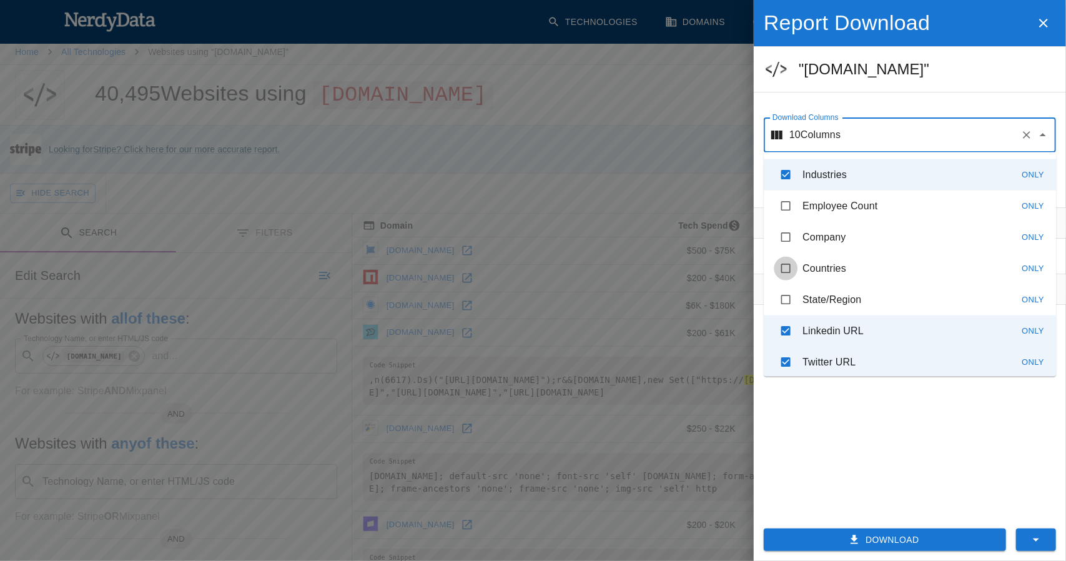
click at [780, 274] on input "checkbox" at bounding box center [785, 269] width 24 height 24
checkbox input "true"
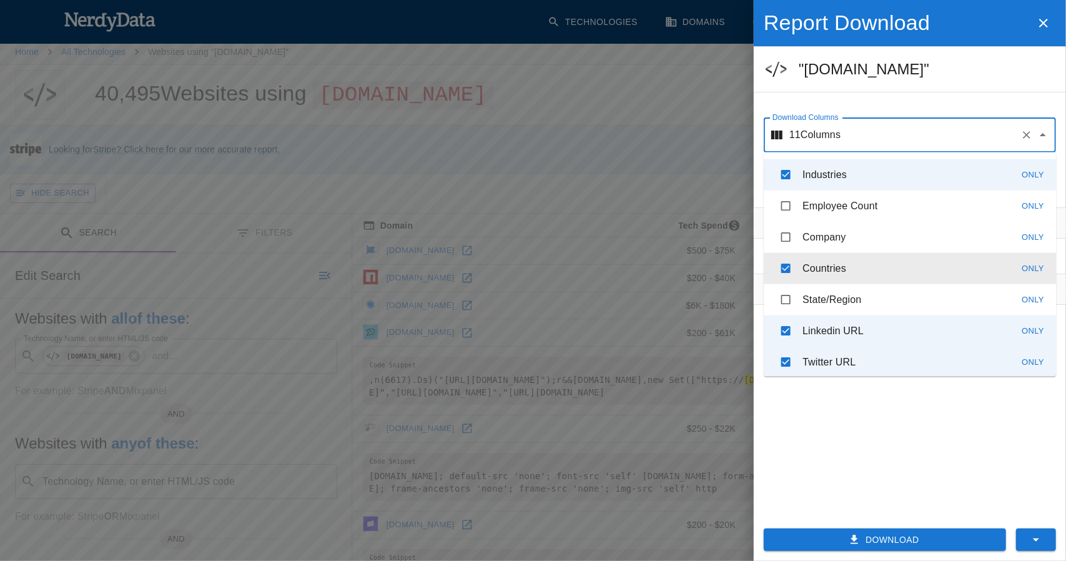
click at [785, 308] on input "checkbox" at bounding box center [785, 300] width 24 height 24
checkbox input "true"
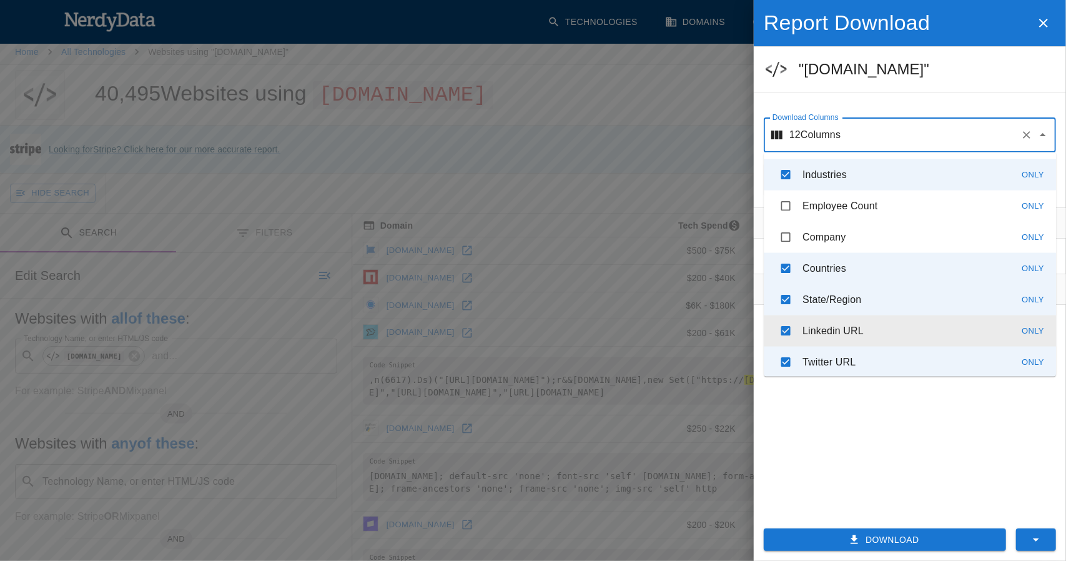
click at [787, 330] on input "checkbox" at bounding box center [785, 331] width 24 height 24
checkbox input "false"
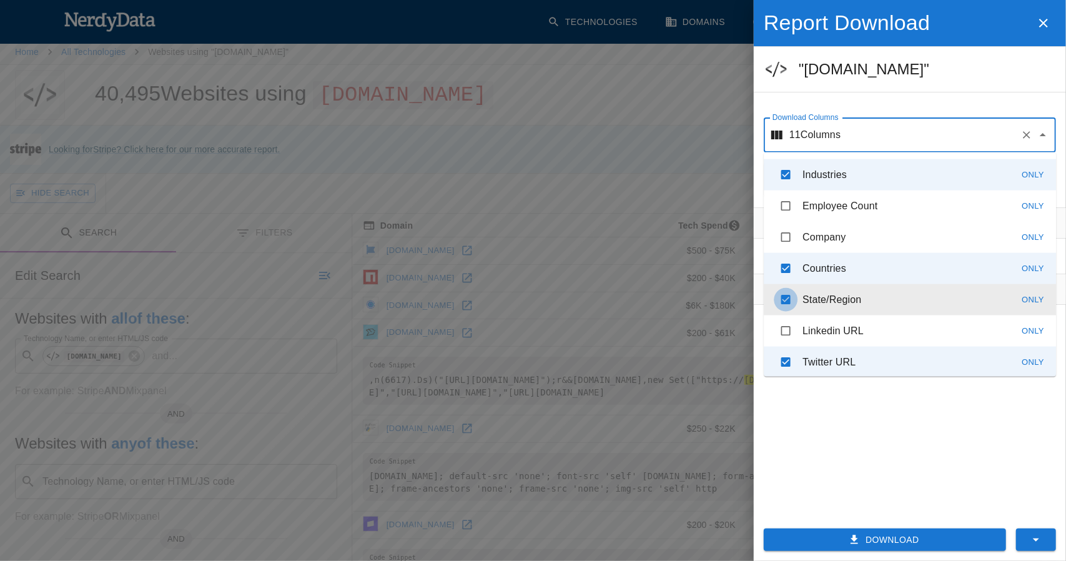
click at [787, 300] on input "checkbox" at bounding box center [785, 300] width 24 height 24
checkbox input "false"
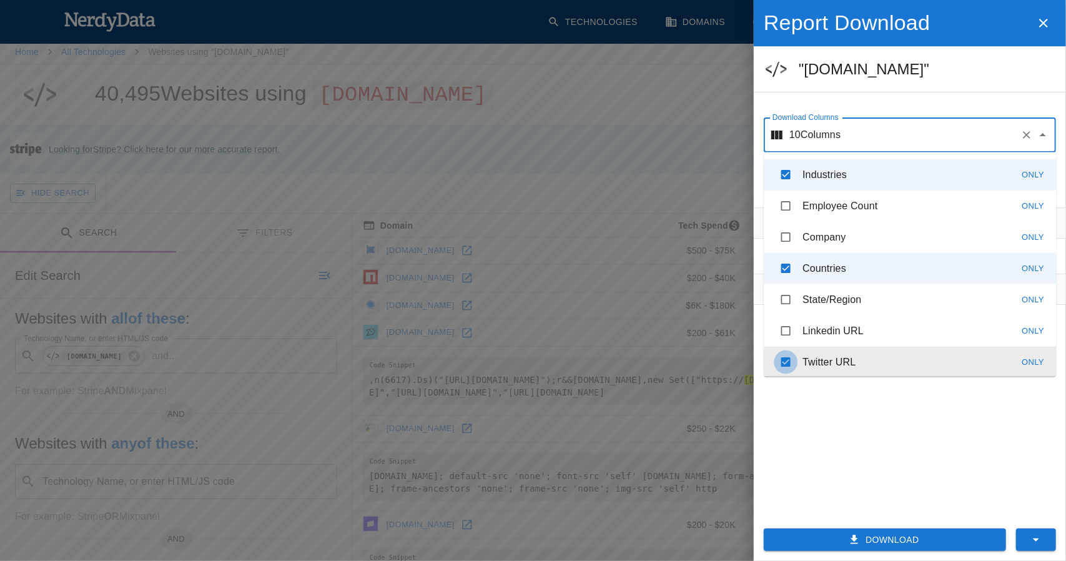
click at [785, 364] on input "checkbox" at bounding box center [785, 362] width 24 height 24
checkbox input "false"
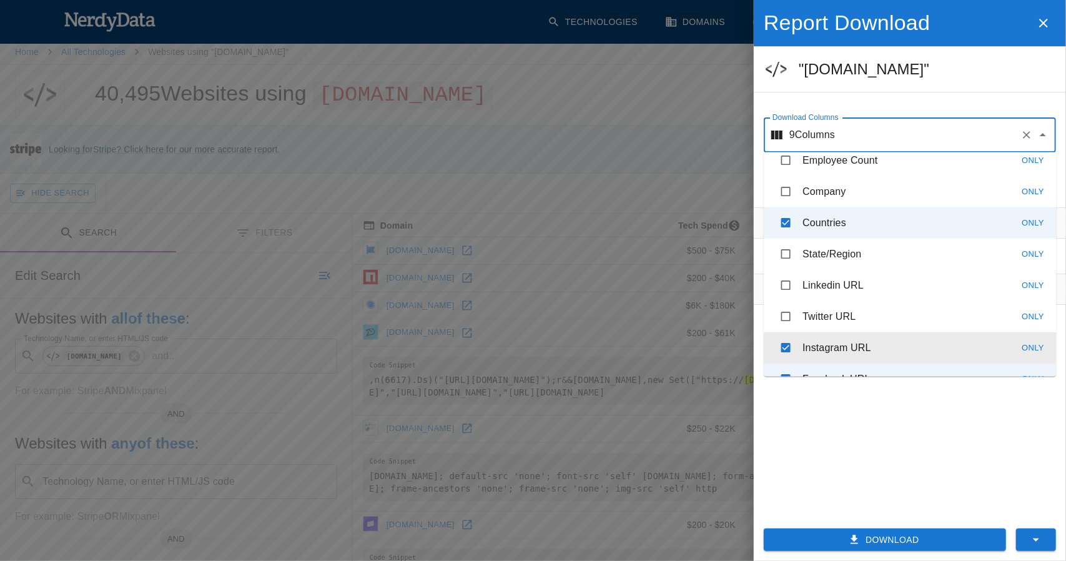
click at [781, 343] on input "checkbox" at bounding box center [785, 348] width 24 height 24
checkbox input "false"
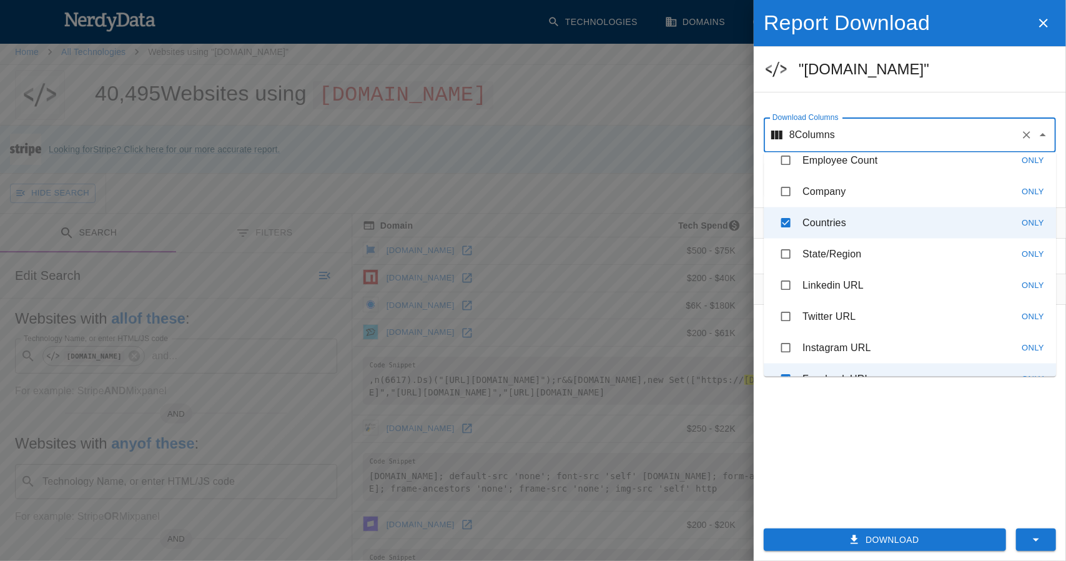
scroll to position [347, 0]
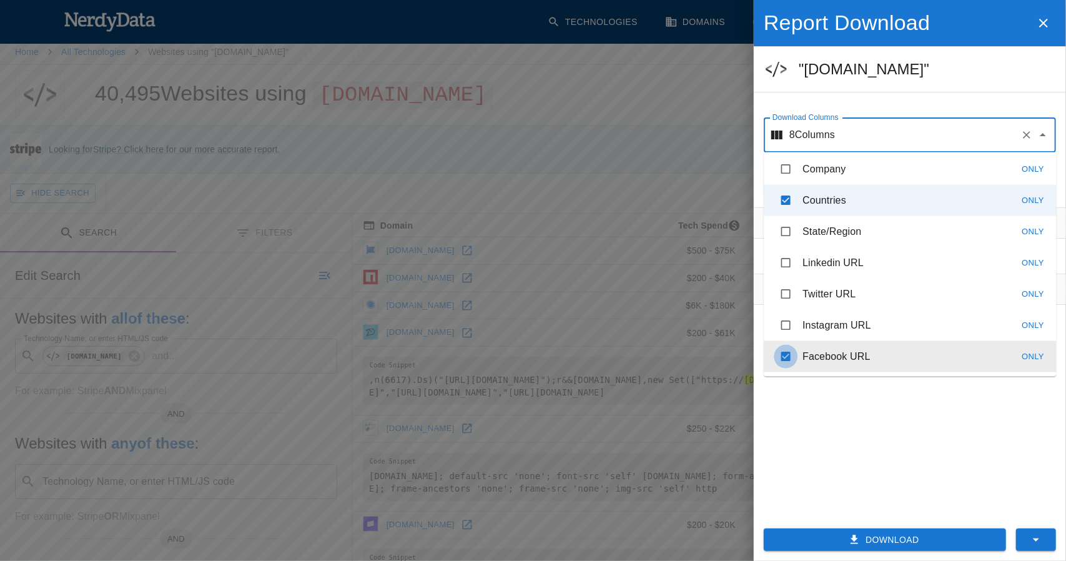
click at [787, 361] on input "checkbox" at bounding box center [785, 357] width 24 height 24
checkbox input "false"
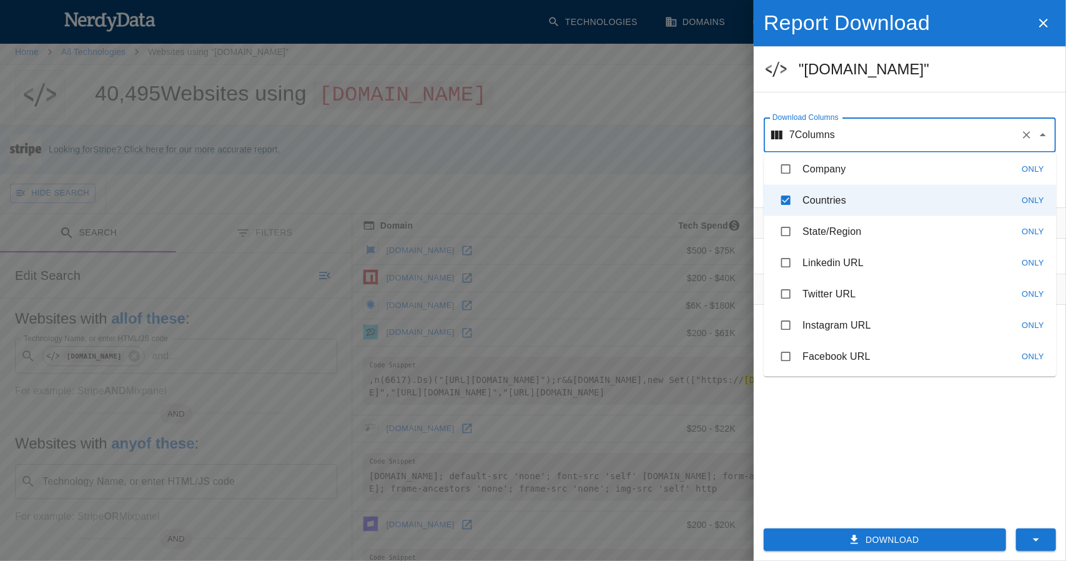
click at [882, 478] on div "Filters No filters applied Tips Download unlimited filtered reports Add Date fi…" at bounding box center [909, 357] width 312 height 301
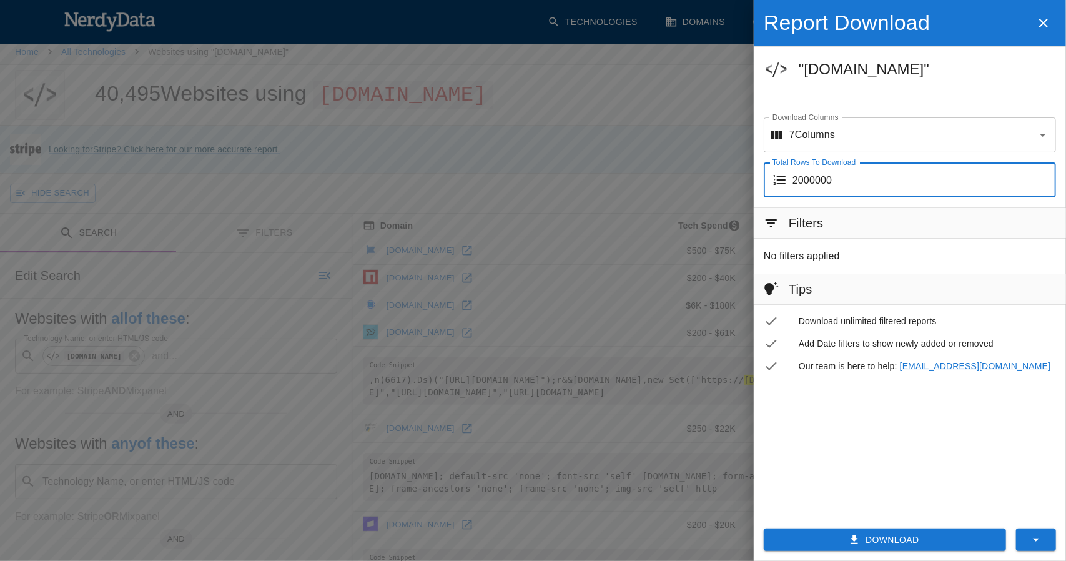
click at [869, 176] on input "2000000" at bounding box center [923, 179] width 263 height 35
click at [903, 539] on button "Download" at bounding box center [884, 539] width 242 height 23
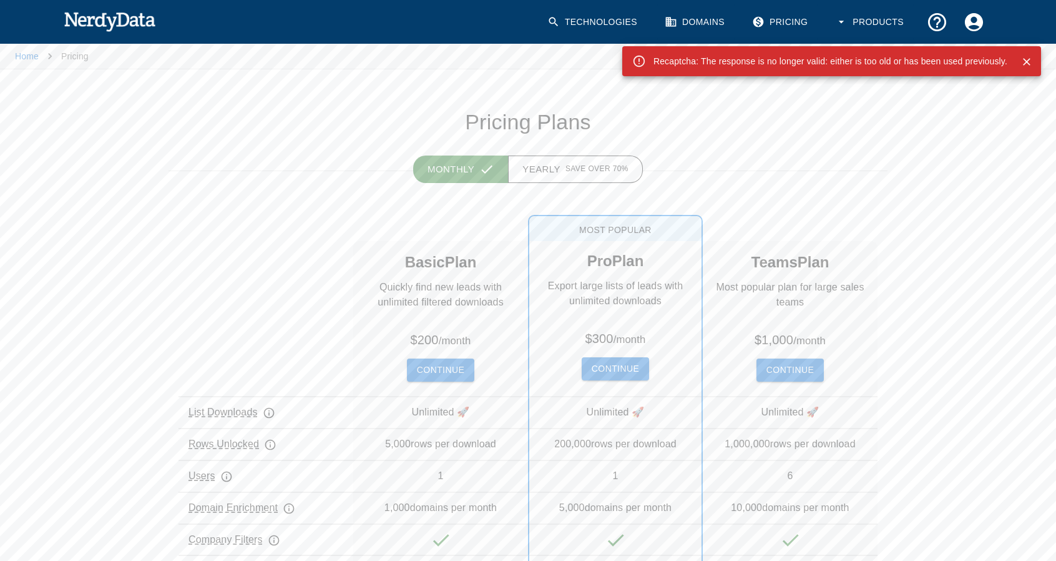
click at [765, 54] on div "Recaptcha: The response is no longer valid: either is too old or has been used …" at bounding box center [831, 61] width 354 height 22
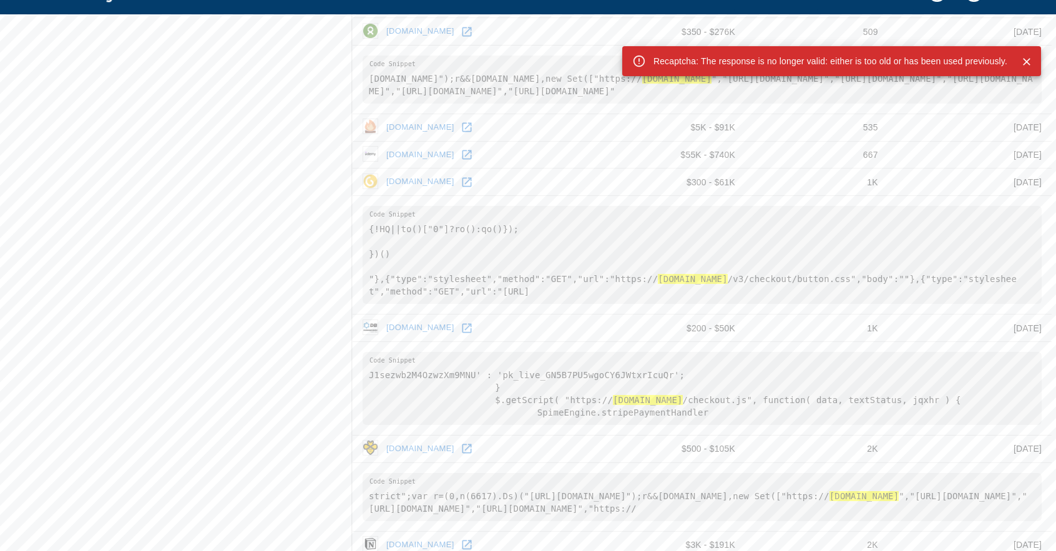
scroll to position [718, 0]
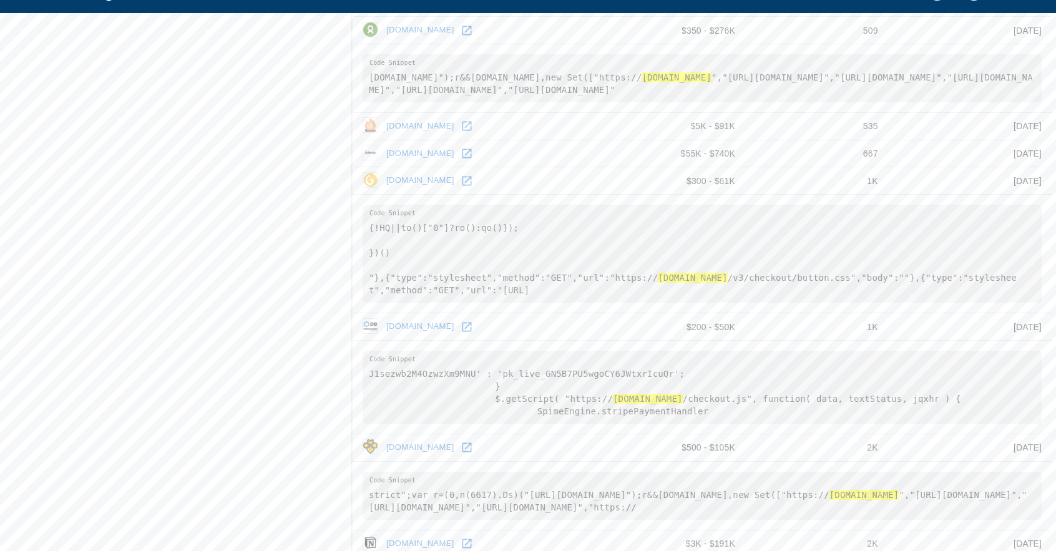
click at [461, 132] on icon at bounding box center [467, 126] width 12 height 12
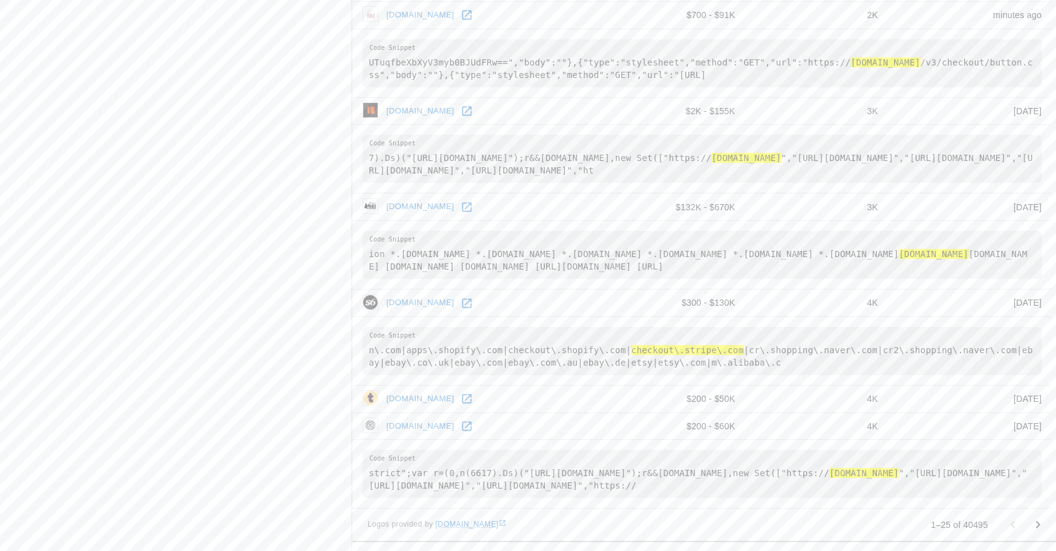
scroll to position [1698, 0]
click at [1045, 524] on icon "Go to next page" at bounding box center [1038, 524] width 15 height 15
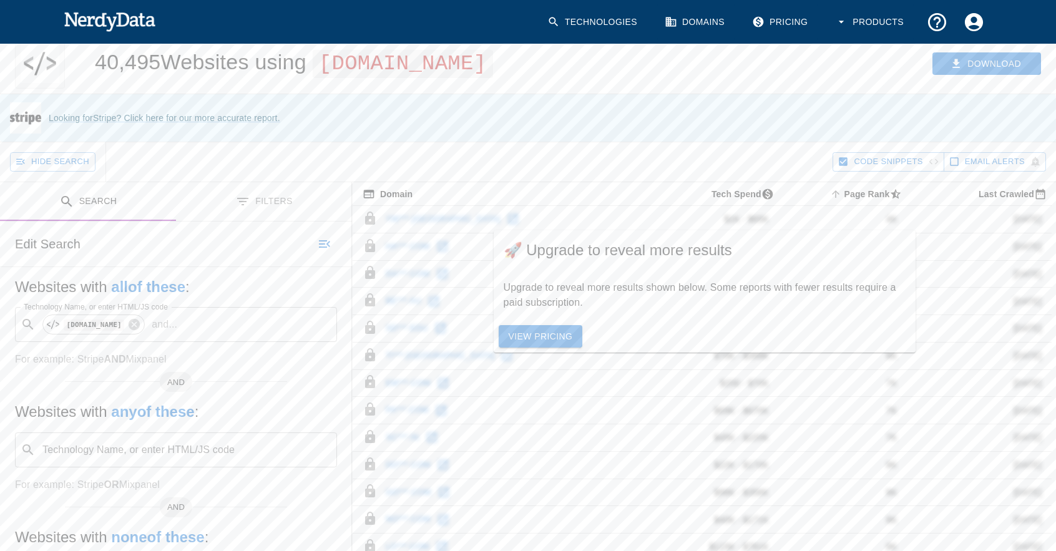
scroll to position [36, 0]
